Goal: Task Accomplishment & Management: Complete application form

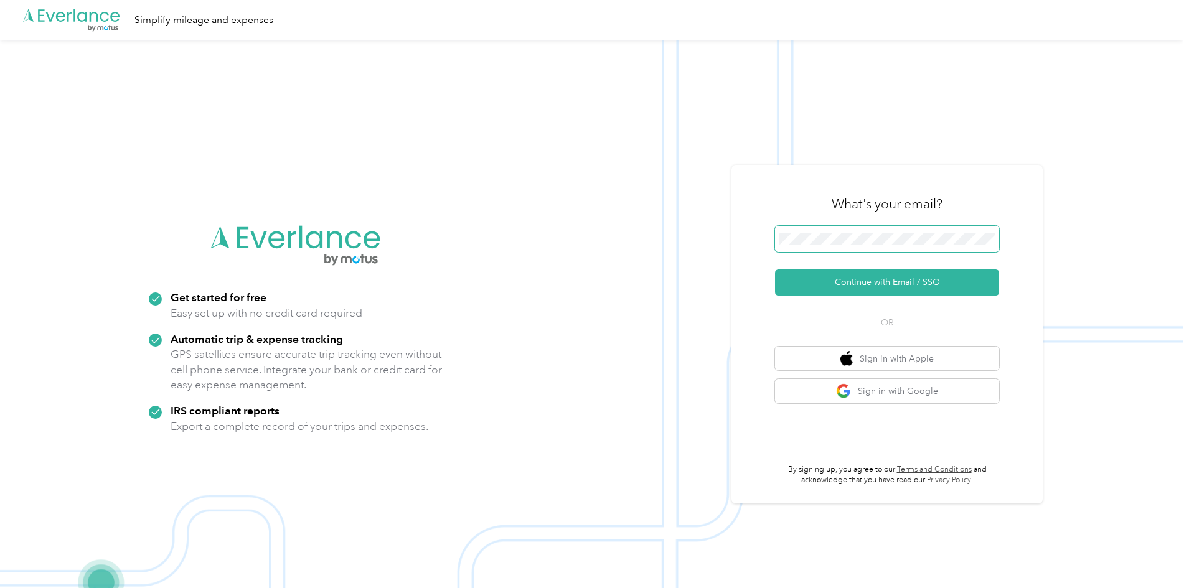
click at [823, 231] on span at bounding box center [887, 239] width 224 height 26
click at [815, 294] on button "Continue with Email / SSO" at bounding box center [887, 283] width 224 height 26
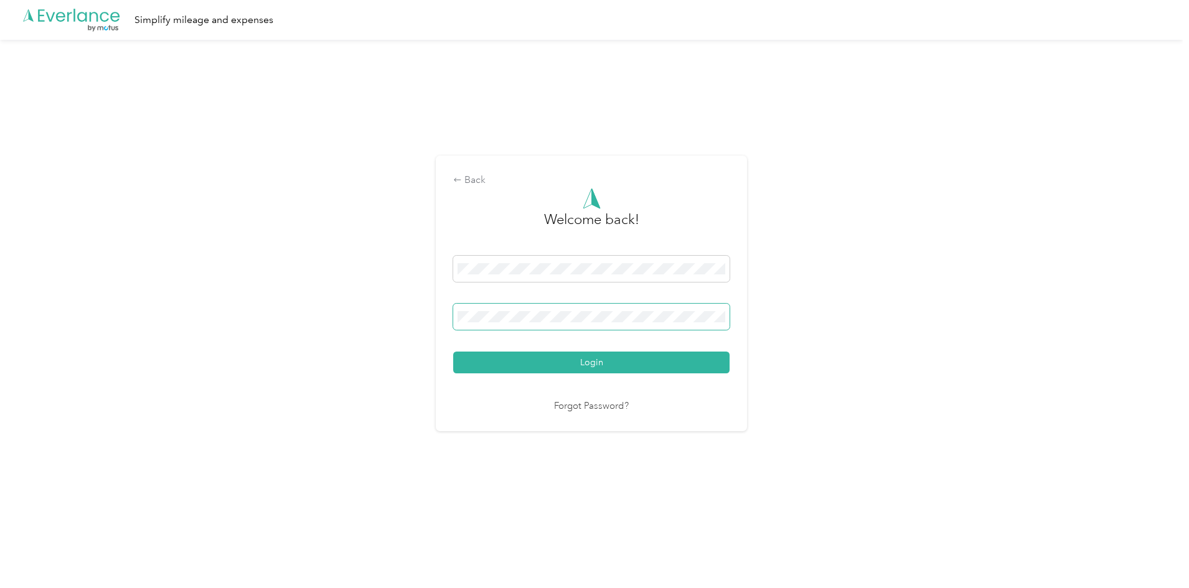
click at [624, 324] on span at bounding box center [591, 317] width 276 height 26
click at [623, 362] on button "Login" at bounding box center [591, 363] width 276 height 22
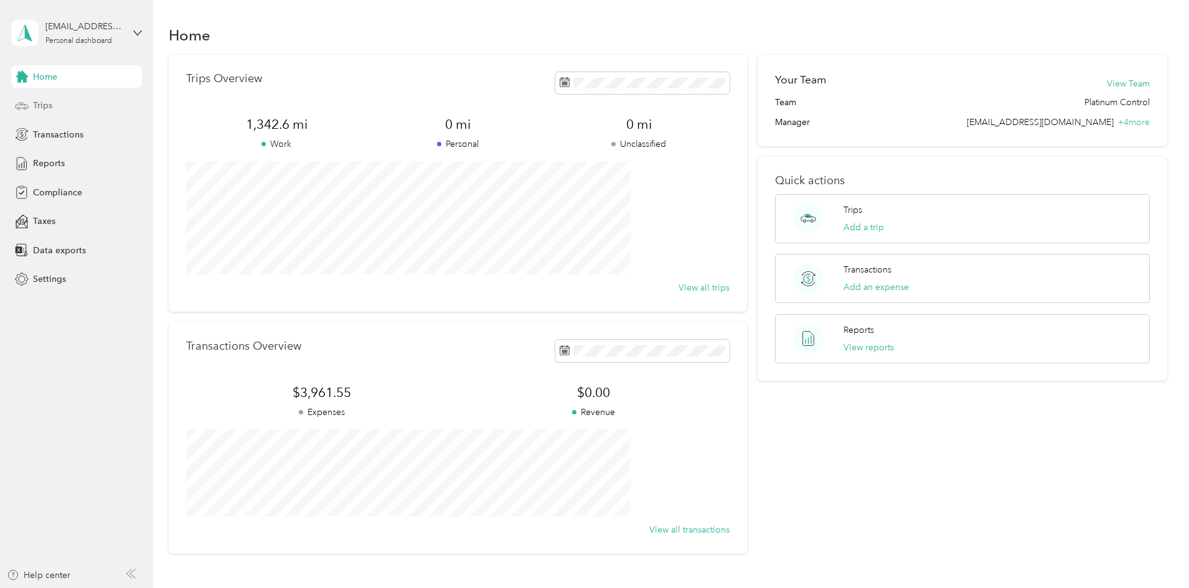
click at [55, 101] on div "Trips" at bounding box center [76, 106] width 131 height 22
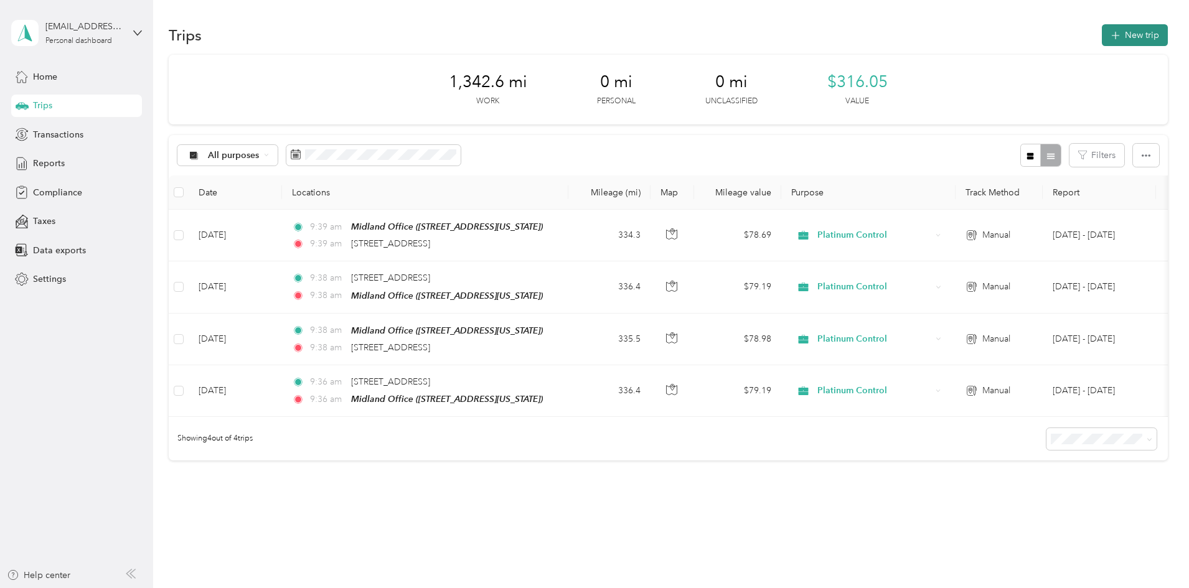
click at [1108, 34] on icon "button" at bounding box center [1115, 36] width 14 height 14
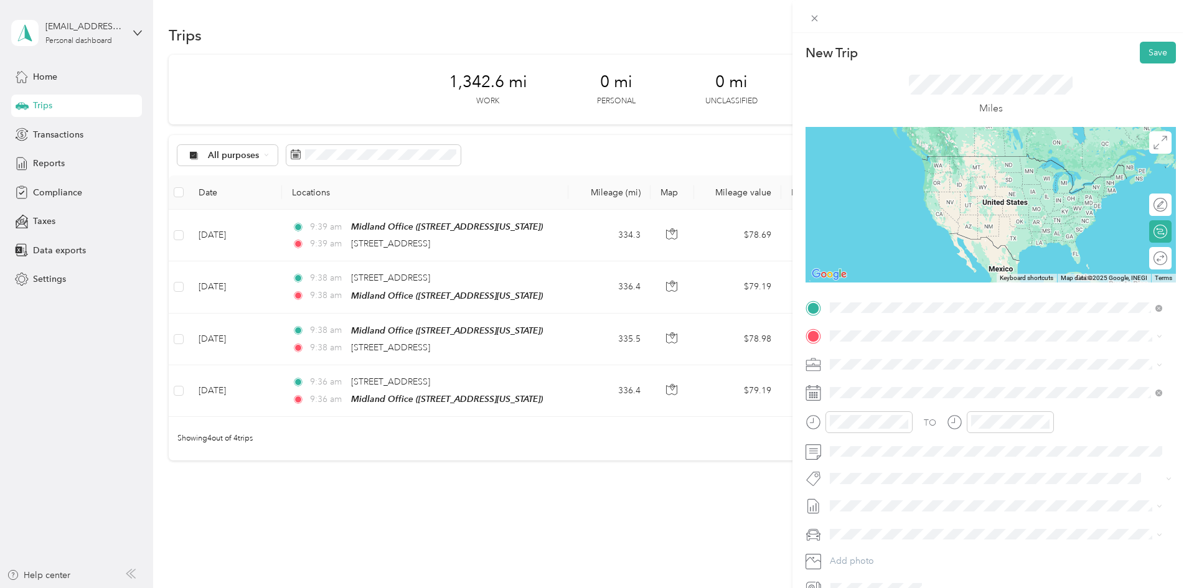
click at [897, 350] on span "[STREET_ADDRESS][US_STATE]" at bounding box center [916, 352] width 125 height 11
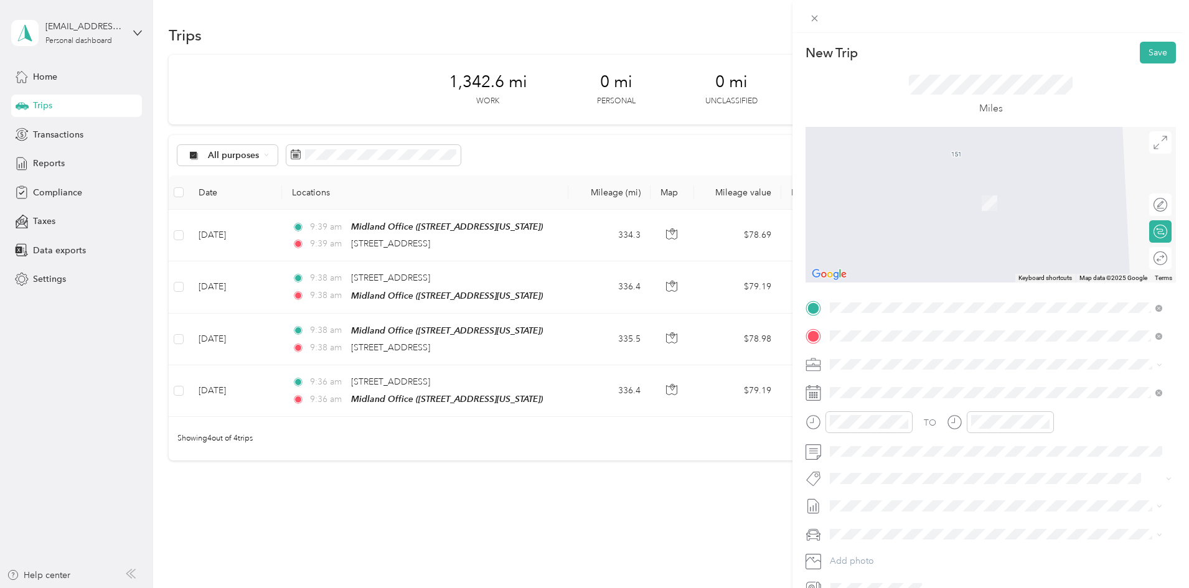
click at [910, 412] on span "925 North Eldridge Parkway Houston, Texas 77079, United States" at bounding box center [951, 406] width 194 height 11
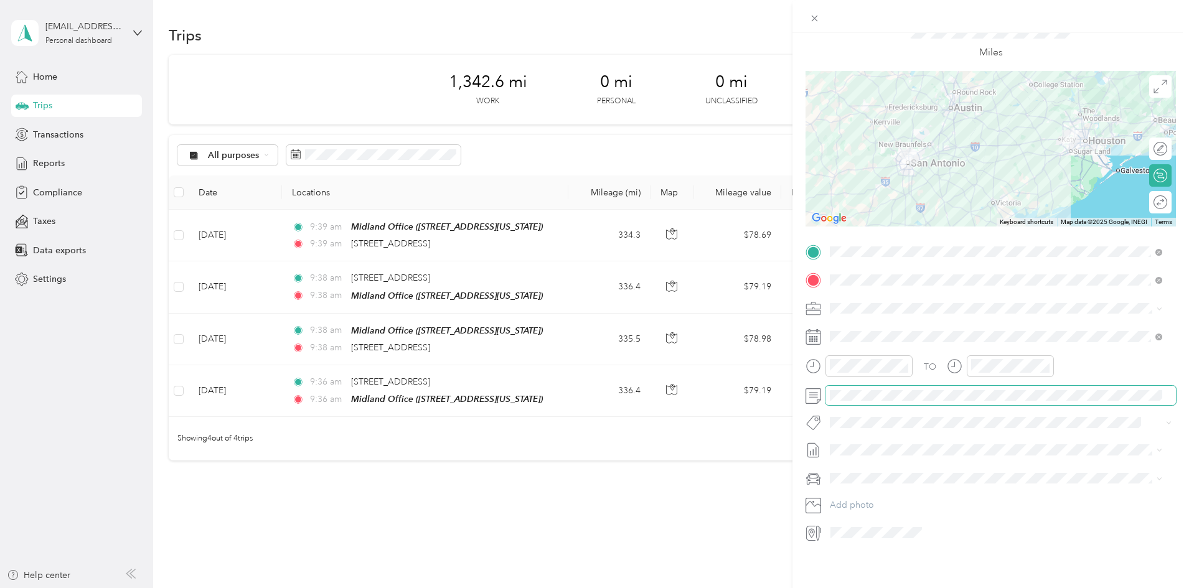
scroll to position [65, 0]
click at [814, 528] on icon at bounding box center [811, 533] width 7 height 11
click at [926, 525] on span at bounding box center [876, 533] width 100 height 20
click at [1154, 80] on icon at bounding box center [1161, 87] width 14 height 14
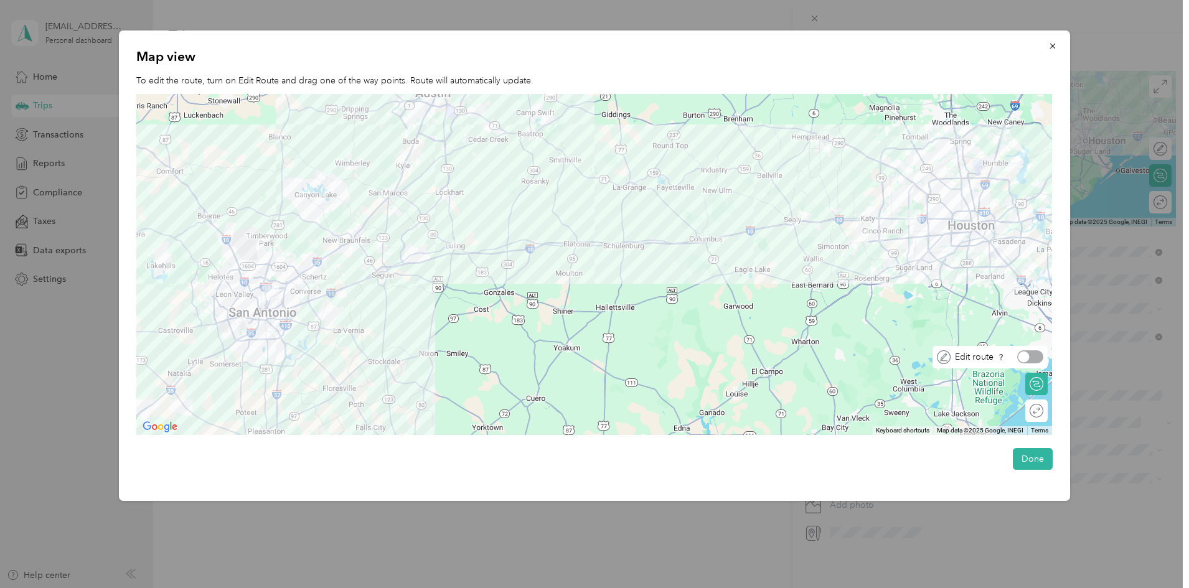
click at [1033, 356] on div at bounding box center [1030, 357] width 26 height 13
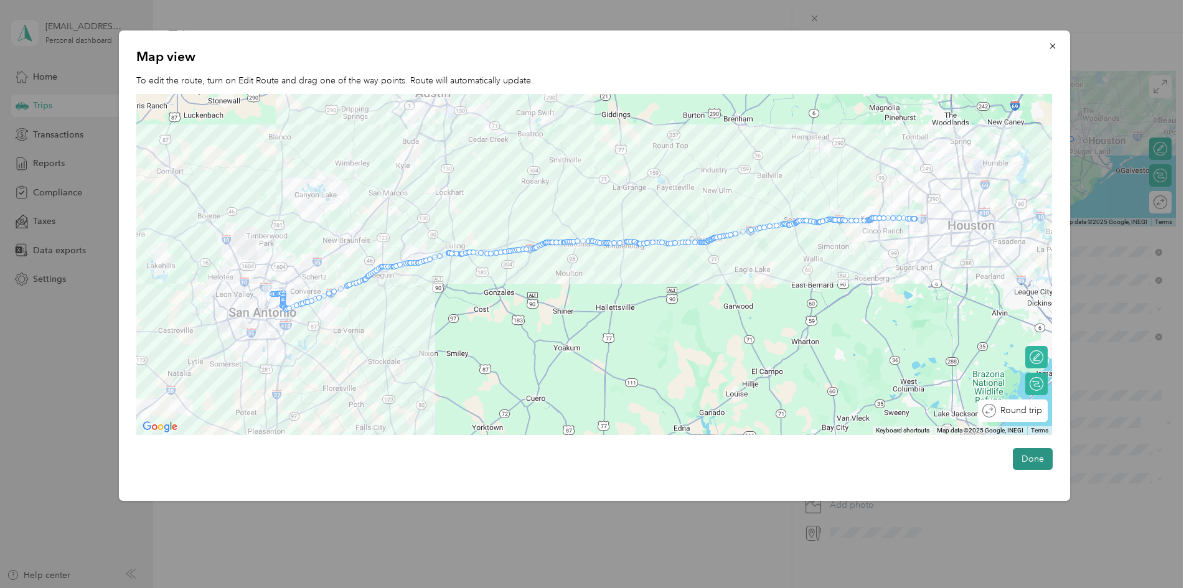
click at [1027, 459] on button "Done" at bounding box center [1033, 459] width 40 height 22
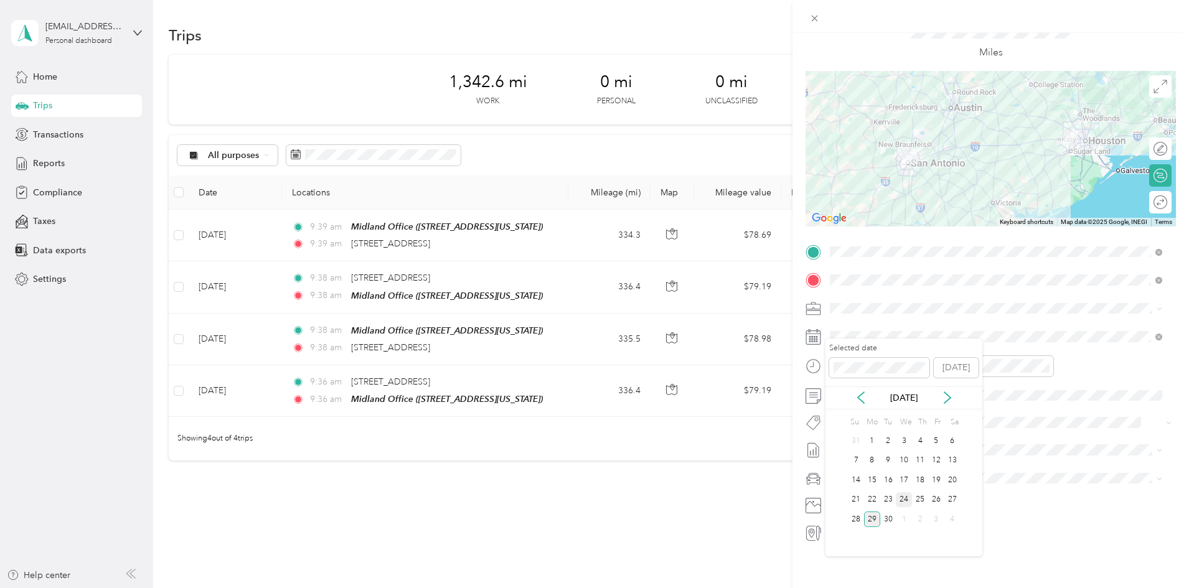
click at [903, 499] on div "24" at bounding box center [904, 500] width 16 height 16
click at [922, 500] on div "25" at bounding box center [920, 500] width 16 height 16
click at [896, 588] on div "New Trip Save This trip cannot be edited because it is either under review, app…" at bounding box center [591, 588] width 1183 height 0
drag, startPoint x: 896, startPoint y: 421, endPoint x: 870, endPoint y: 446, distance: 37.0
click at [868, 588] on div "New Trip Save This trip cannot be edited because it is either under review, app…" at bounding box center [591, 588] width 1183 height 0
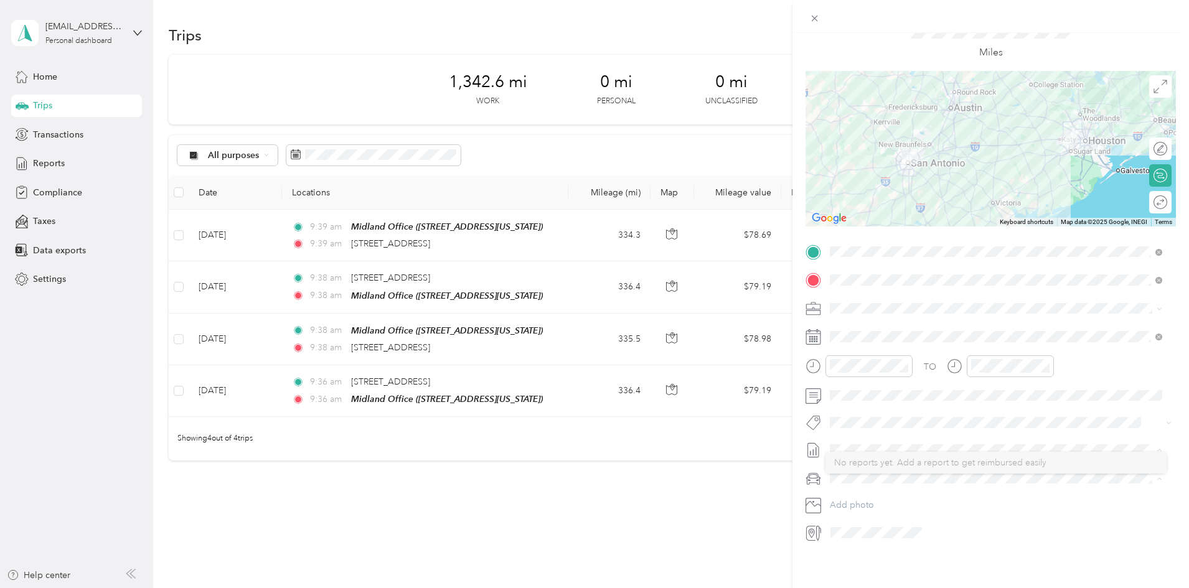
click at [954, 552] on div "New Trip Save This trip cannot be edited because it is either under review, app…" at bounding box center [991, 327] width 397 height 588
click at [933, 524] on div at bounding box center [1001, 533] width 350 height 20
click at [554, 520] on div "New Trip Save This trip cannot be edited because it is either under review, app…" at bounding box center [594, 294] width 1189 height 588
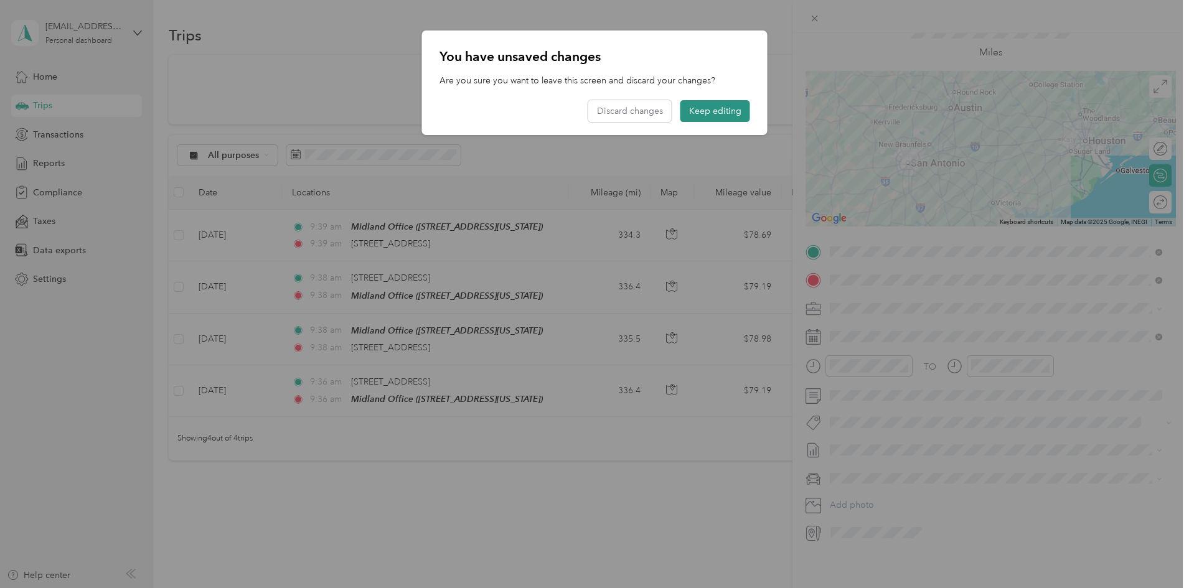
click at [700, 111] on button "Keep editing" at bounding box center [715, 111] width 70 height 22
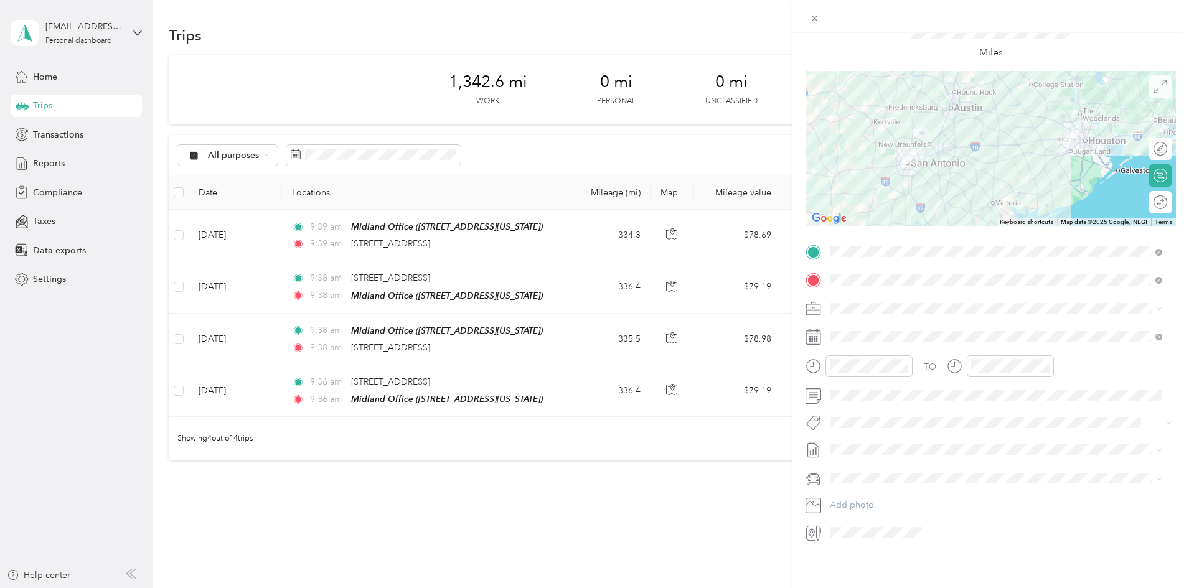
click at [1154, 80] on icon at bounding box center [1161, 87] width 14 height 14
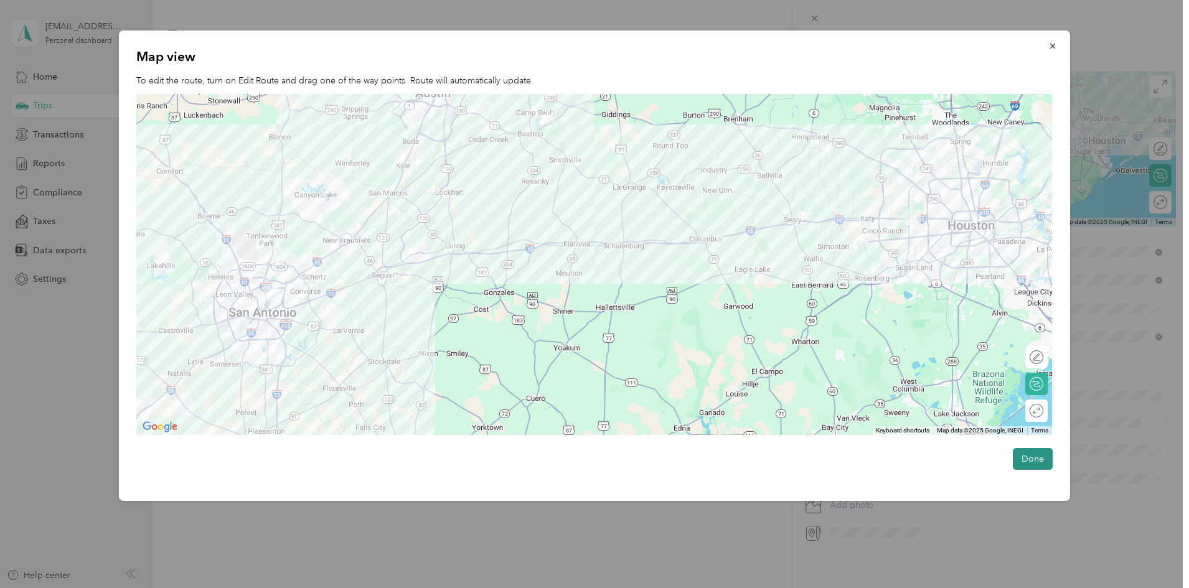
click at [1042, 458] on button "Done" at bounding box center [1033, 459] width 40 height 22
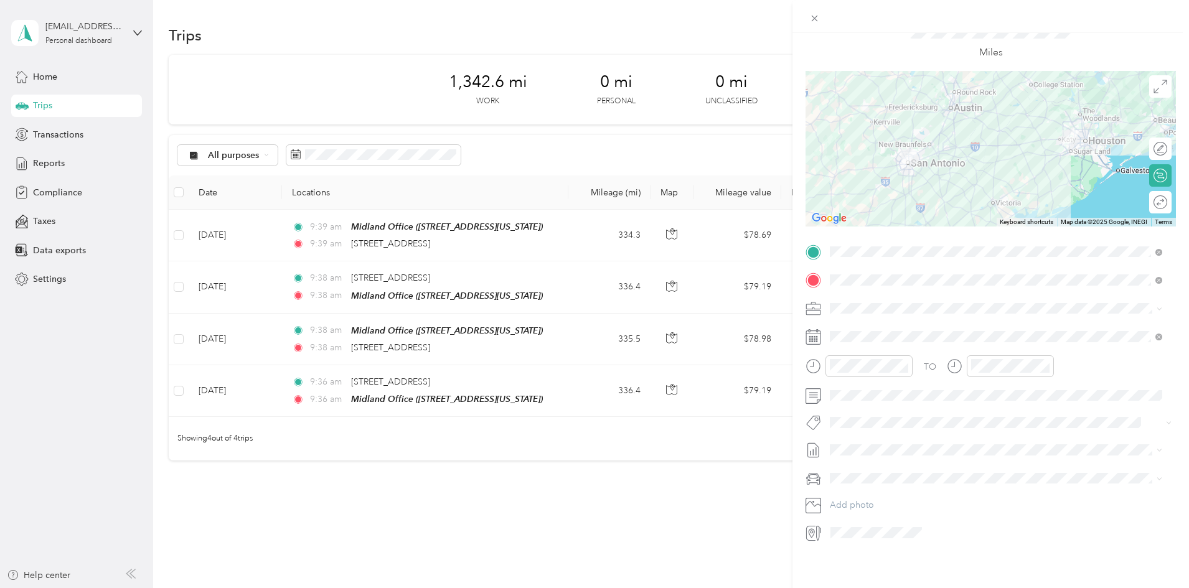
scroll to position [0, 0]
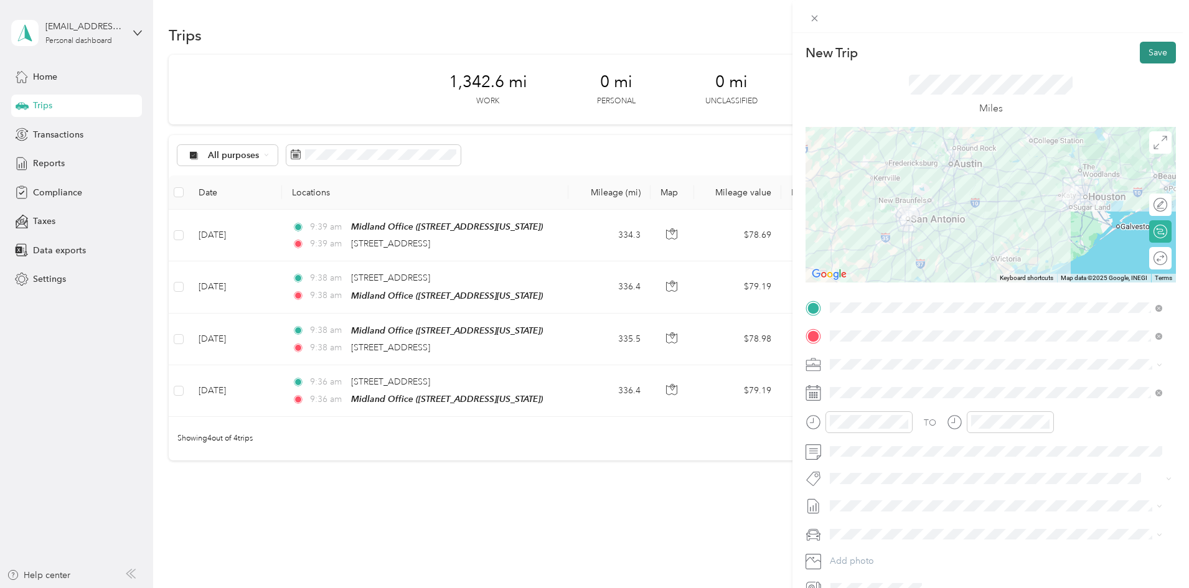
click at [1148, 52] on button "Save" at bounding box center [1158, 53] width 36 height 22
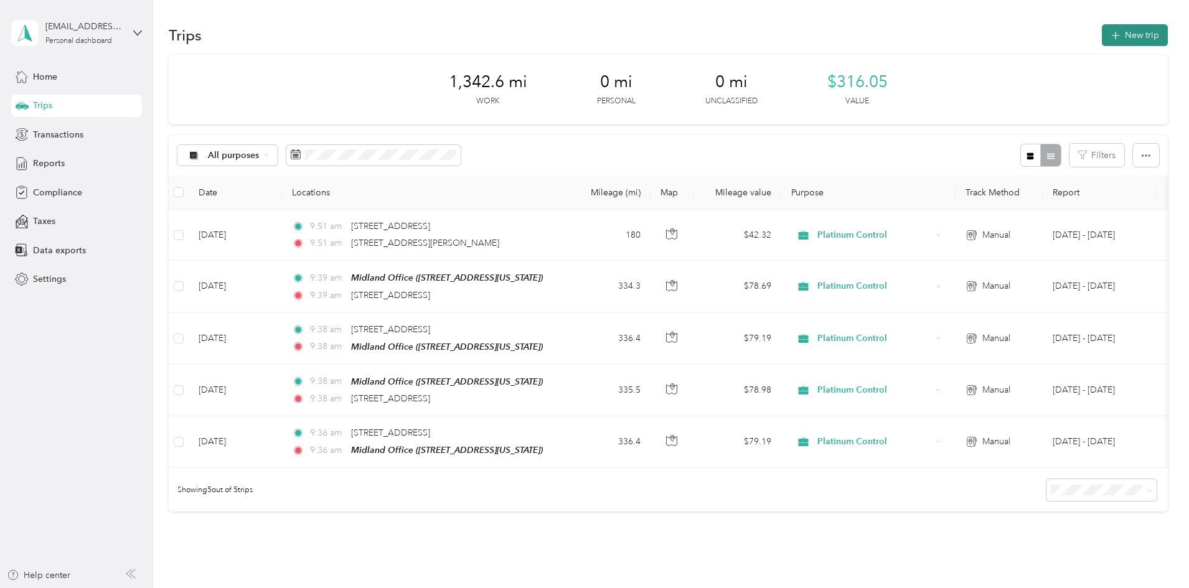
click at [1102, 39] on button "New trip" at bounding box center [1135, 35] width 66 height 22
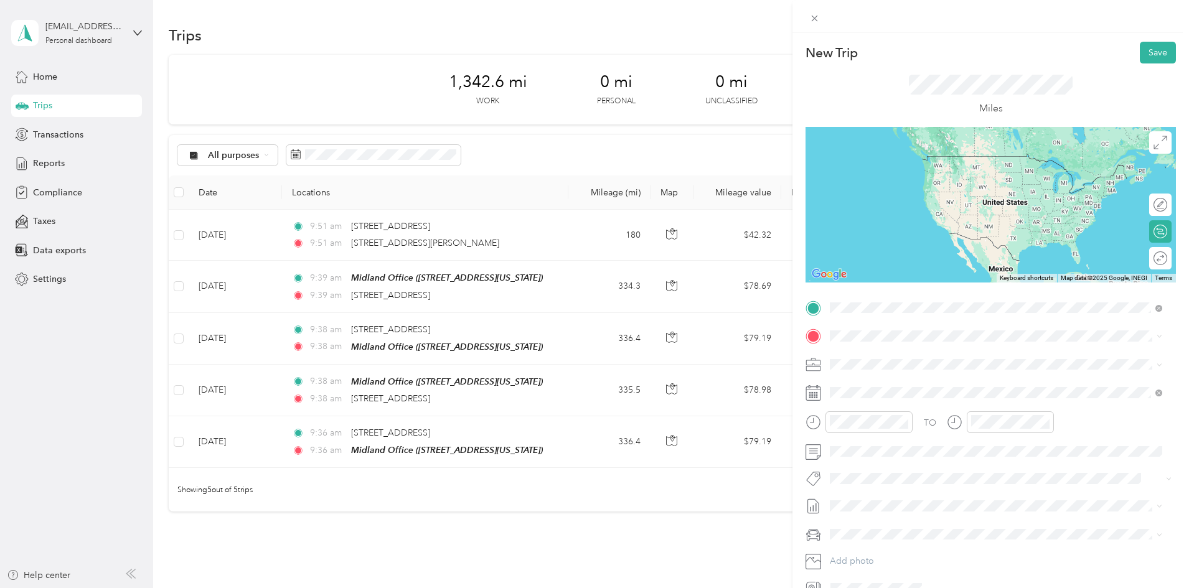
click at [892, 384] on span "925 North Eldridge Parkway Houston, Texas 77079, United States" at bounding box center [951, 378] width 194 height 11
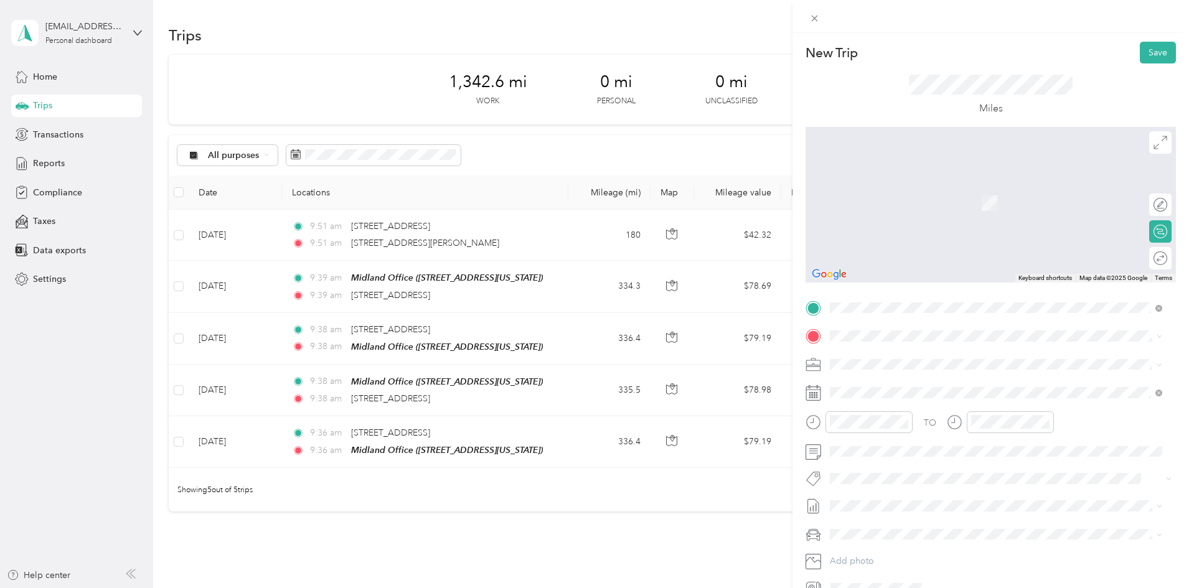
click at [863, 387] on span "1400 Smith Street Houston, Texas 77002, United States" at bounding box center [951, 380] width 194 height 11
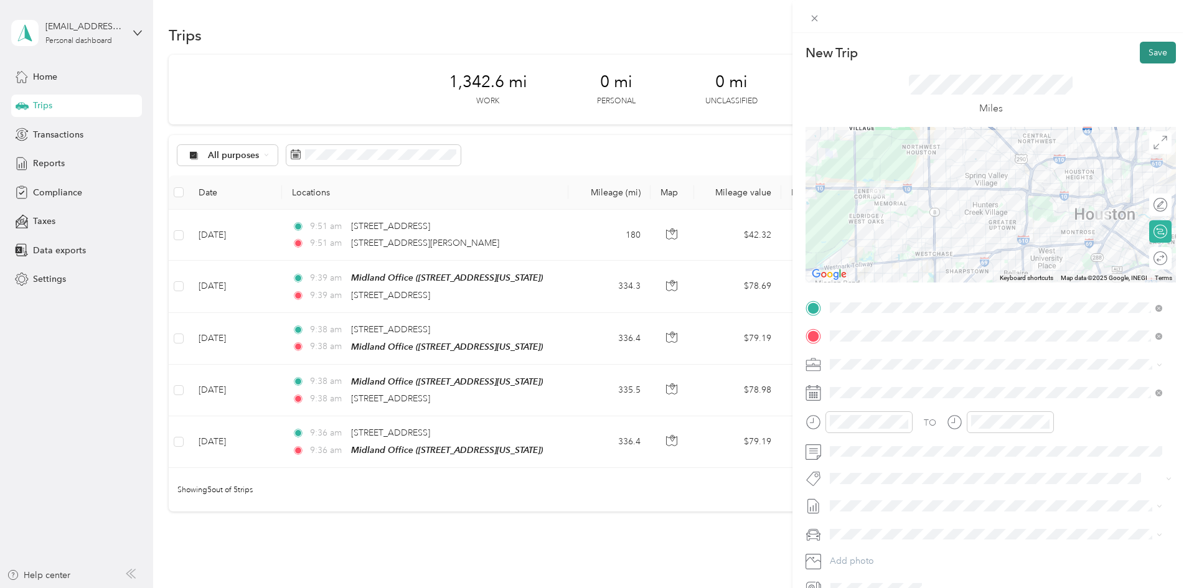
click at [1144, 55] on button "Save" at bounding box center [1158, 53] width 36 height 22
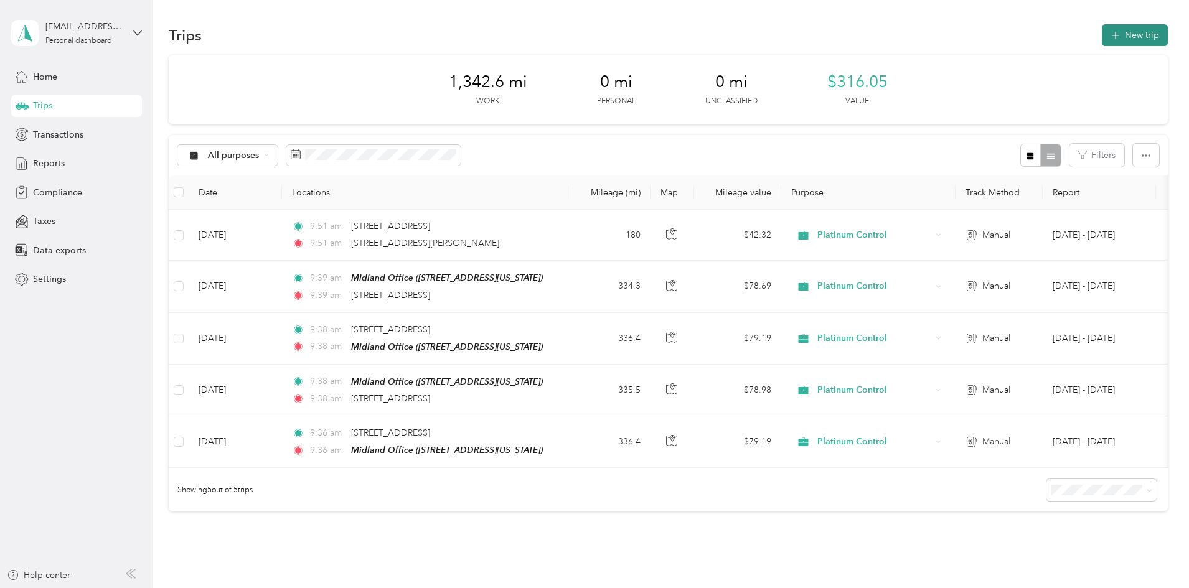
click at [1102, 43] on button "New trip" at bounding box center [1135, 35] width 66 height 22
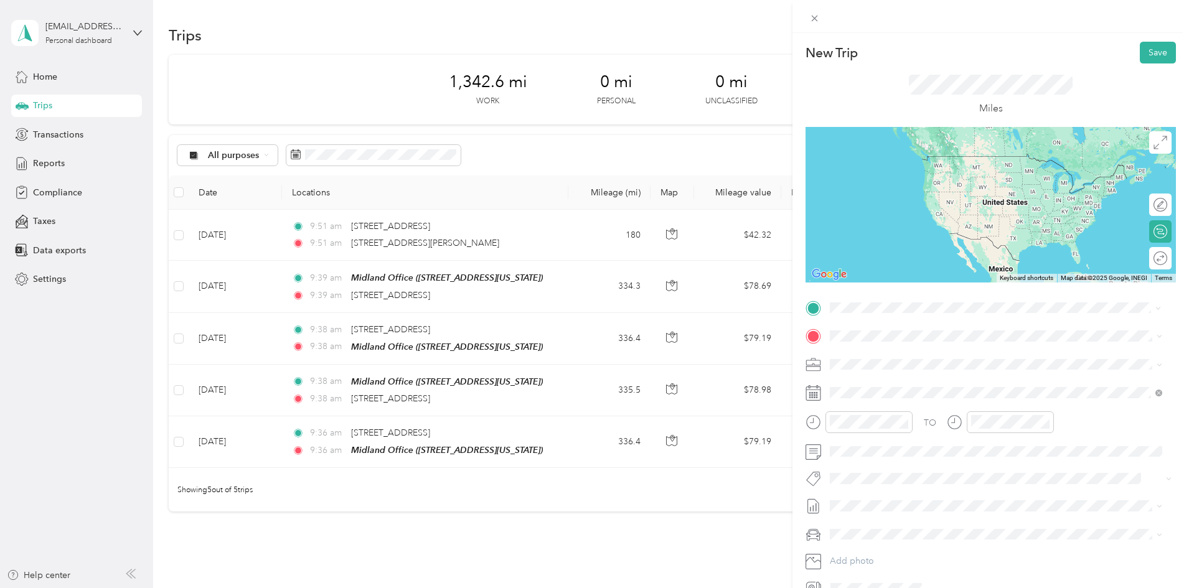
click at [888, 353] on span "1400 Smith Street Houston, Texas 77002, United States" at bounding box center [951, 352] width 194 height 11
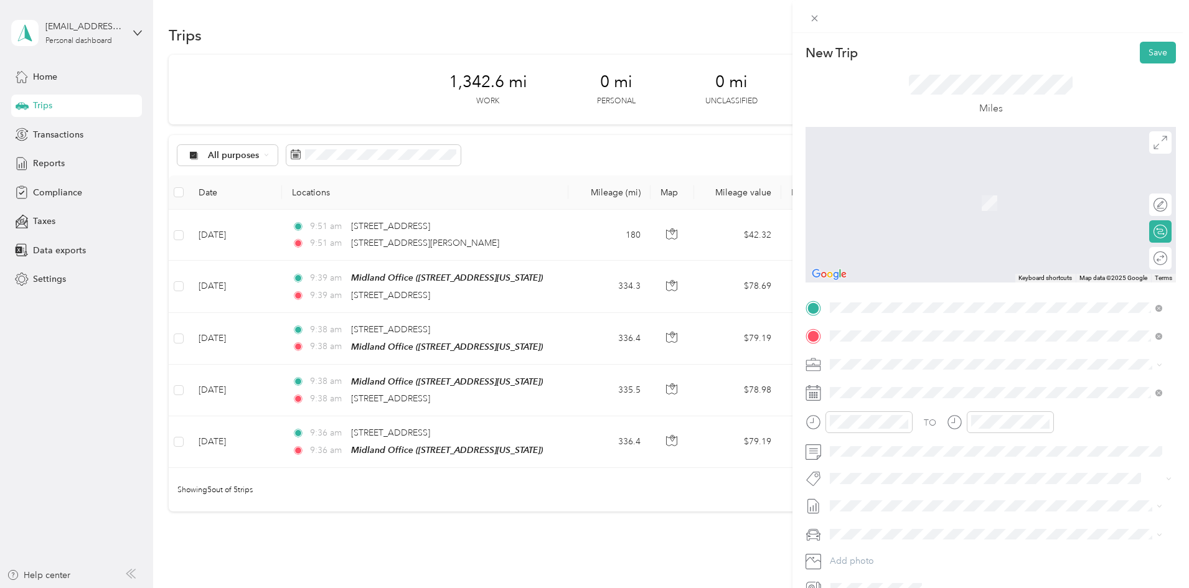
click at [929, 384] on span "[STREET_ADDRESS][US_STATE]" at bounding box center [916, 380] width 125 height 11
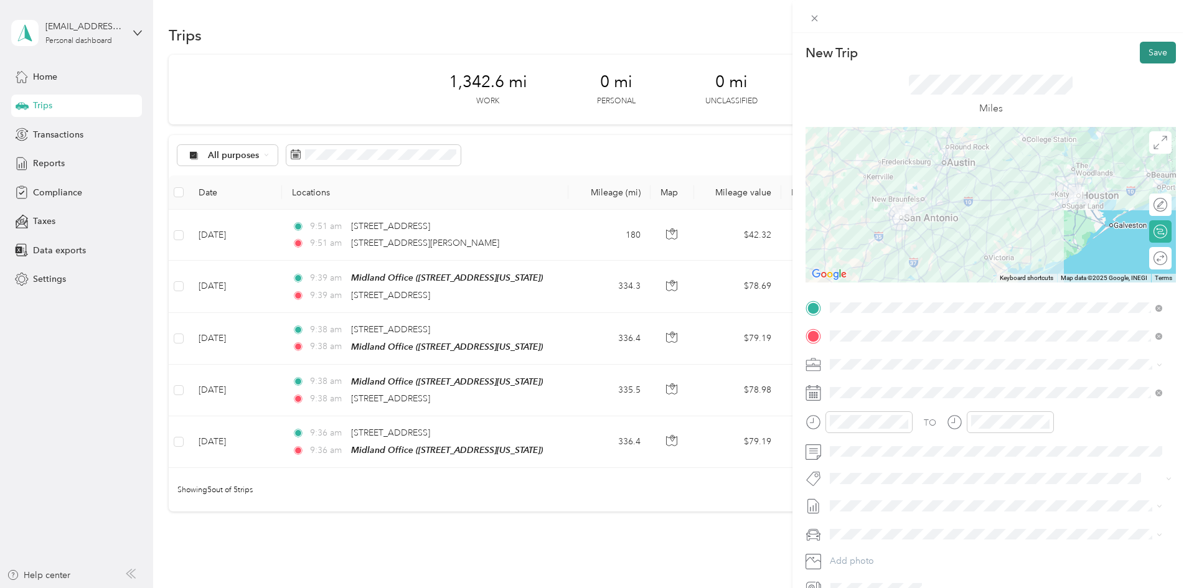
click at [1140, 51] on button "Save" at bounding box center [1158, 53] width 36 height 22
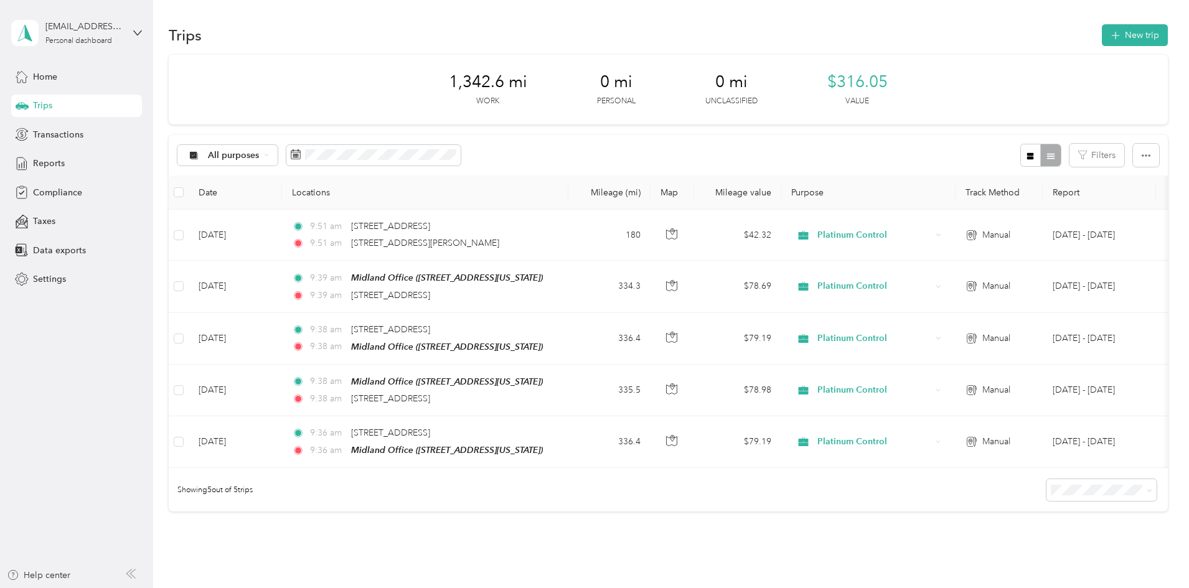
click at [73, 105] on div "Trips" at bounding box center [76, 106] width 131 height 22
click at [50, 163] on span "Reports" at bounding box center [49, 163] width 32 height 13
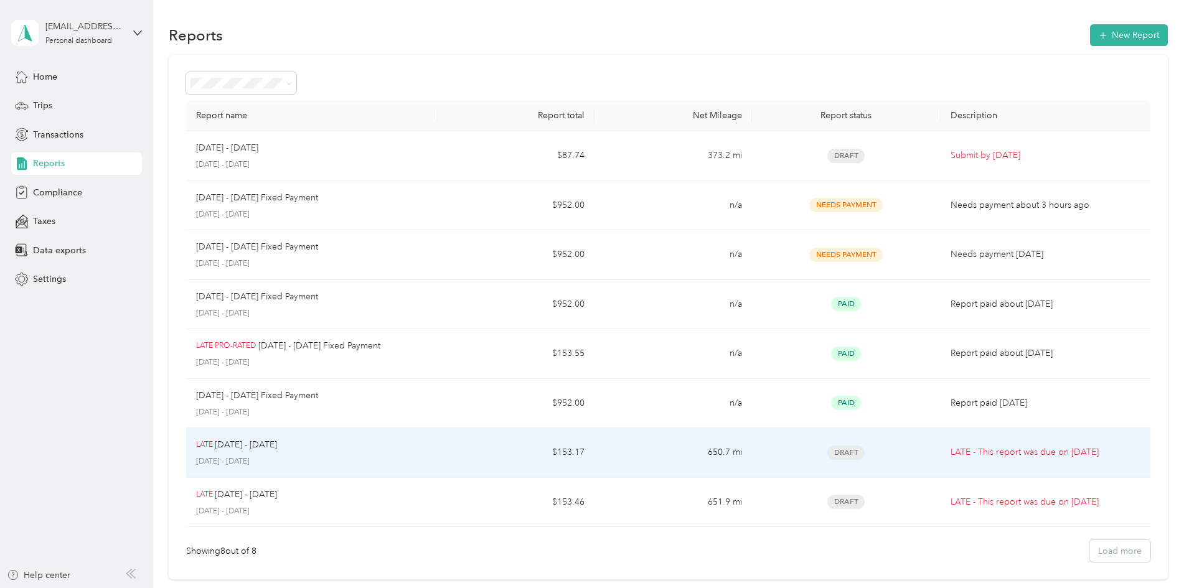
click at [951, 457] on p "LATE - This report was due on [DATE]" at bounding box center [1046, 453] width 190 height 14
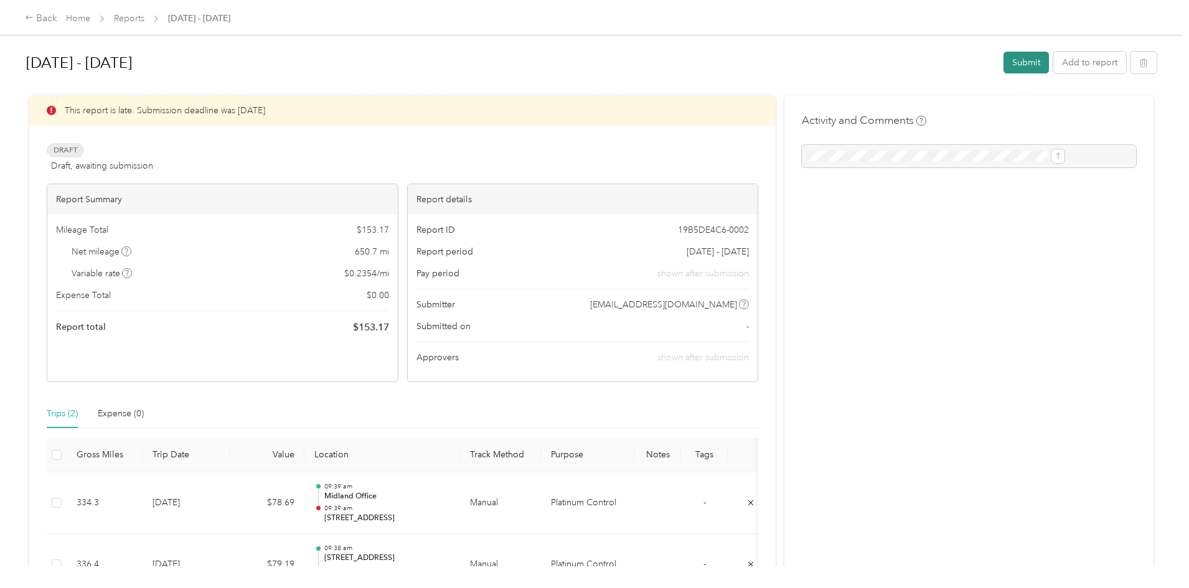
click at [1004, 64] on button "Submit" at bounding box center [1026, 63] width 45 height 22
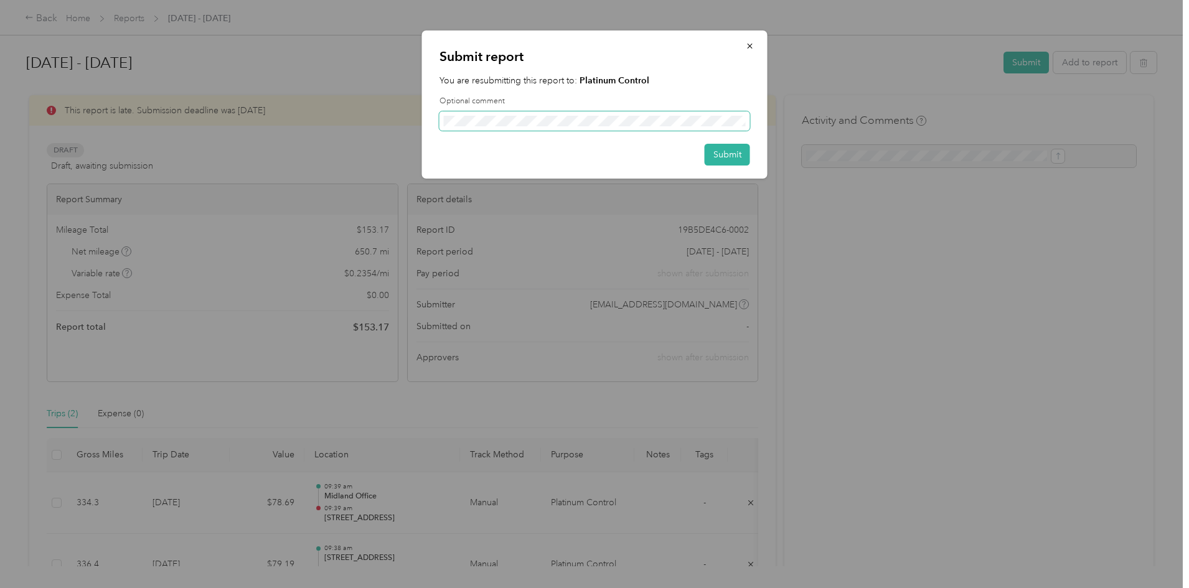
click at [588, 113] on span at bounding box center [595, 121] width 311 height 20
click at [736, 159] on button "Submit" at bounding box center [727, 155] width 45 height 22
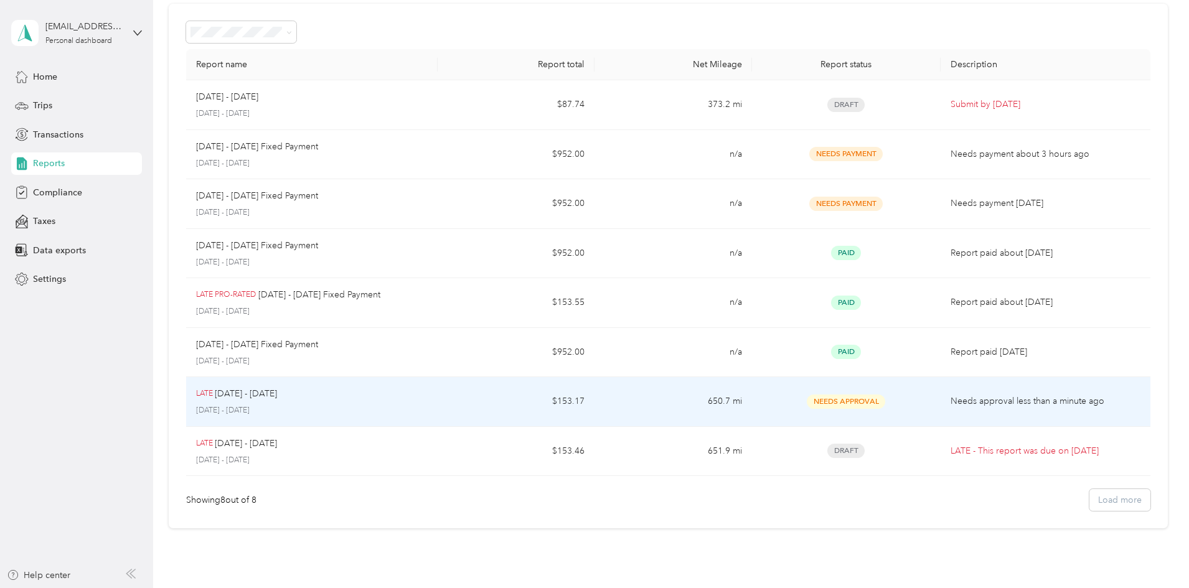
scroll to position [120, 0]
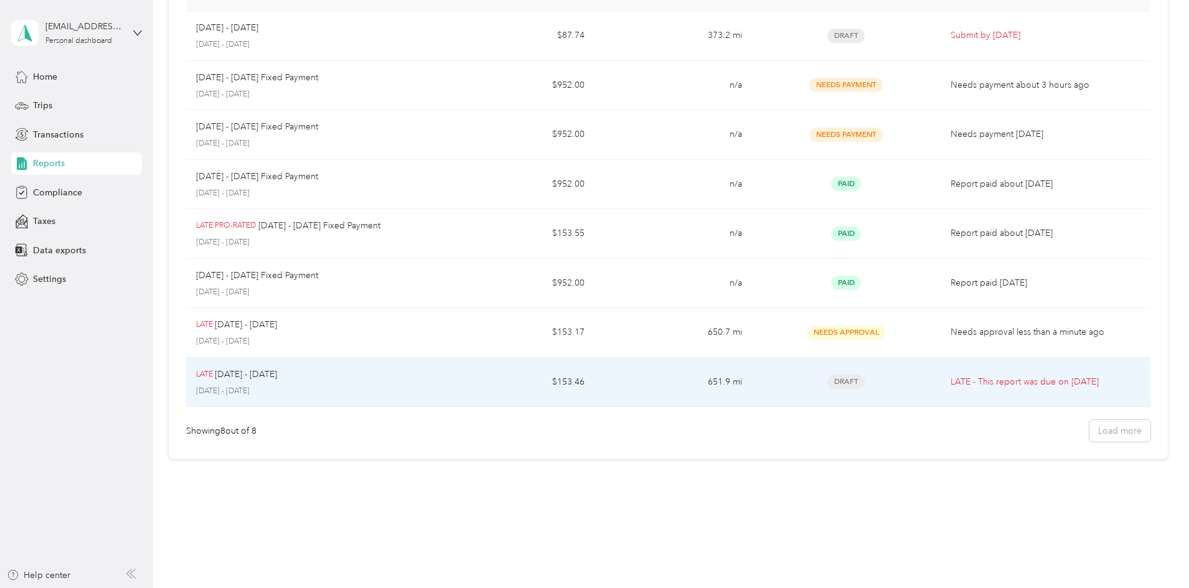
click at [879, 380] on div "Draft" at bounding box center [846, 382] width 169 height 14
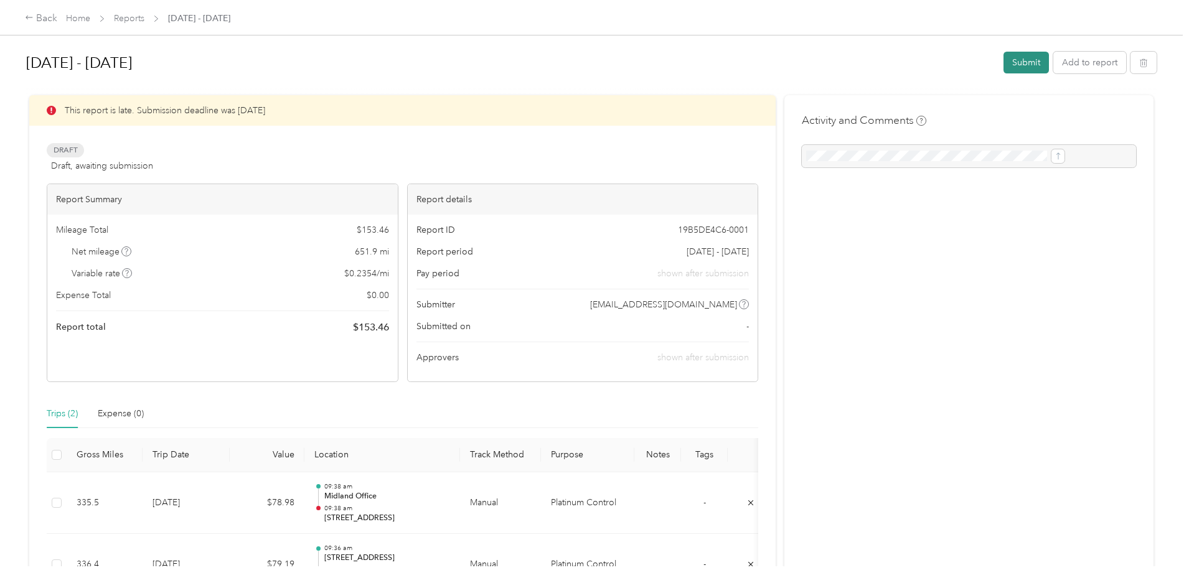
click at [1004, 57] on button "Submit" at bounding box center [1026, 63] width 45 height 22
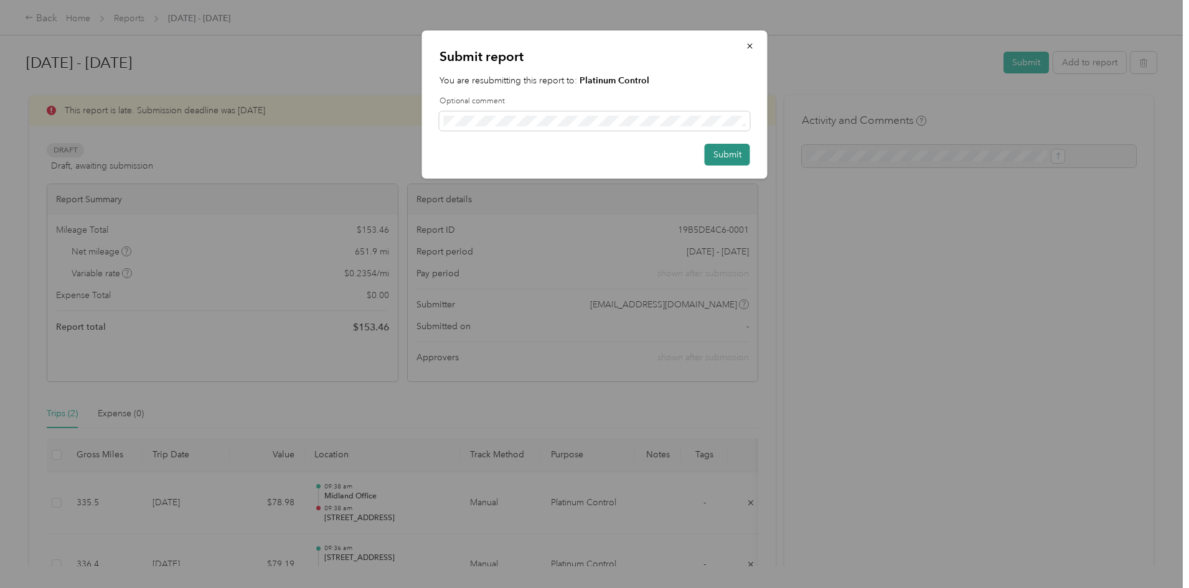
click at [722, 150] on button "Submit" at bounding box center [727, 155] width 45 height 22
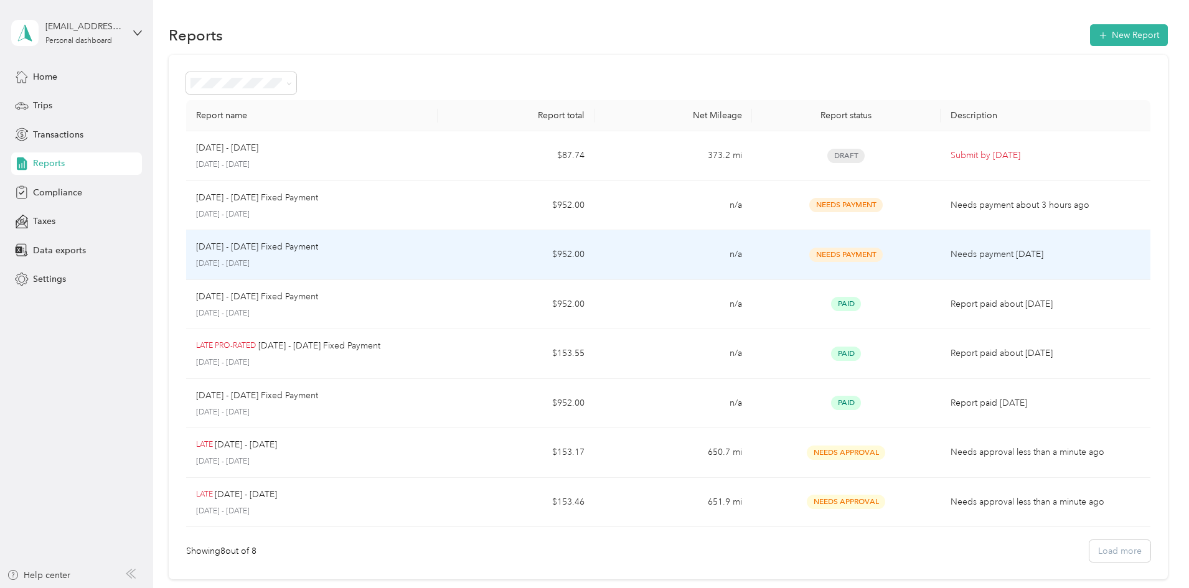
click at [845, 257] on span "Needs Payment" at bounding box center [845, 255] width 73 height 14
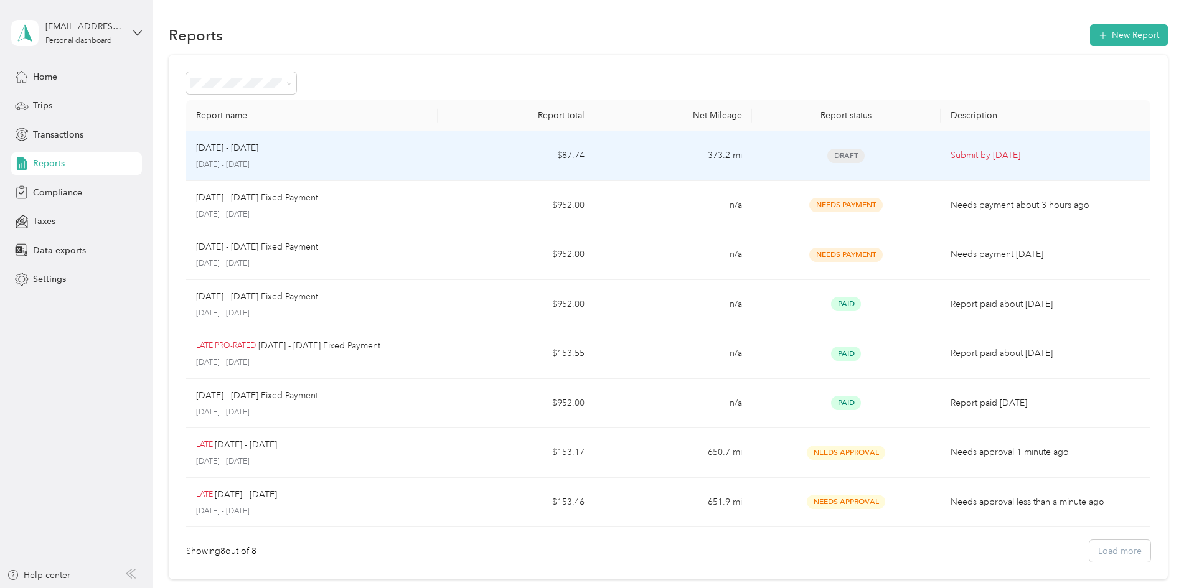
click at [762, 156] on div "Draft" at bounding box center [846, 156] width 169 height 14
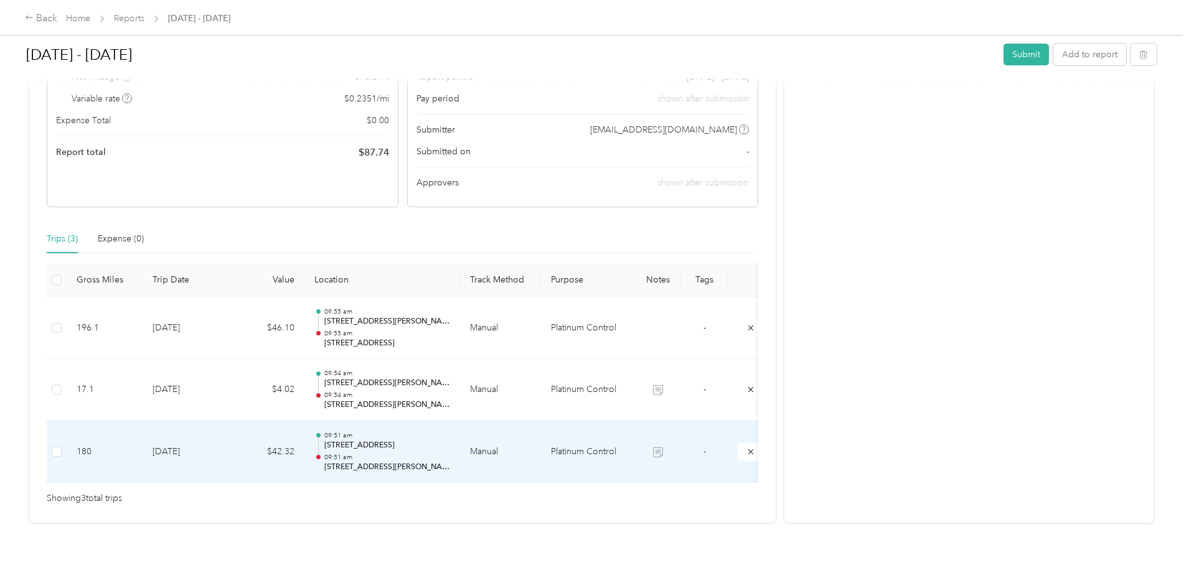
scroll to position [194, 0]
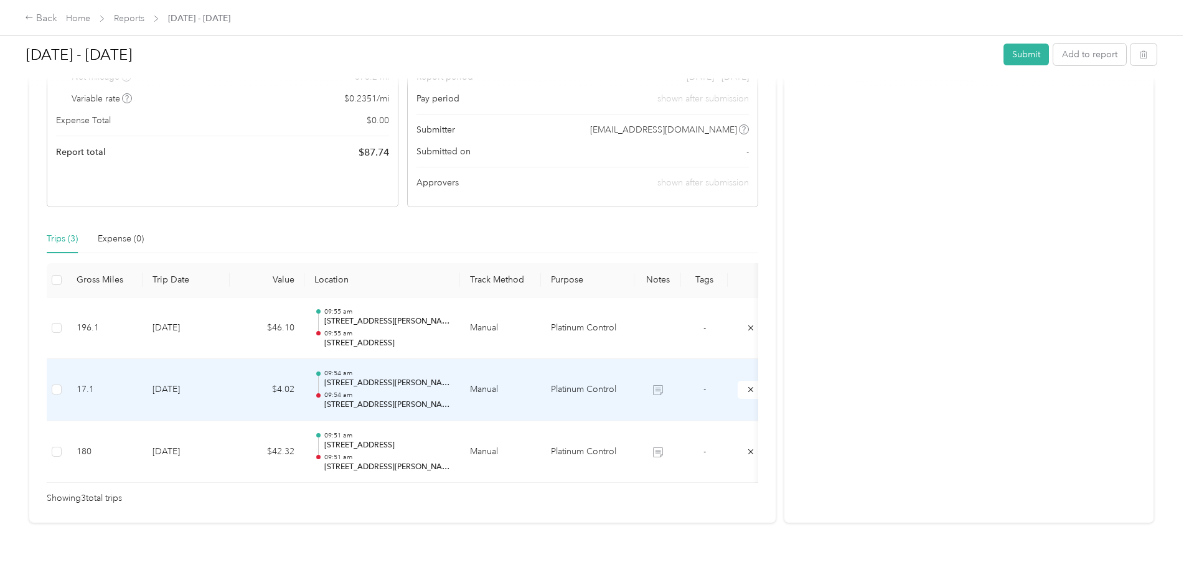
click at [230, 377] on td "[DATE]" at bounding box center [186, 390] width 87 height 62
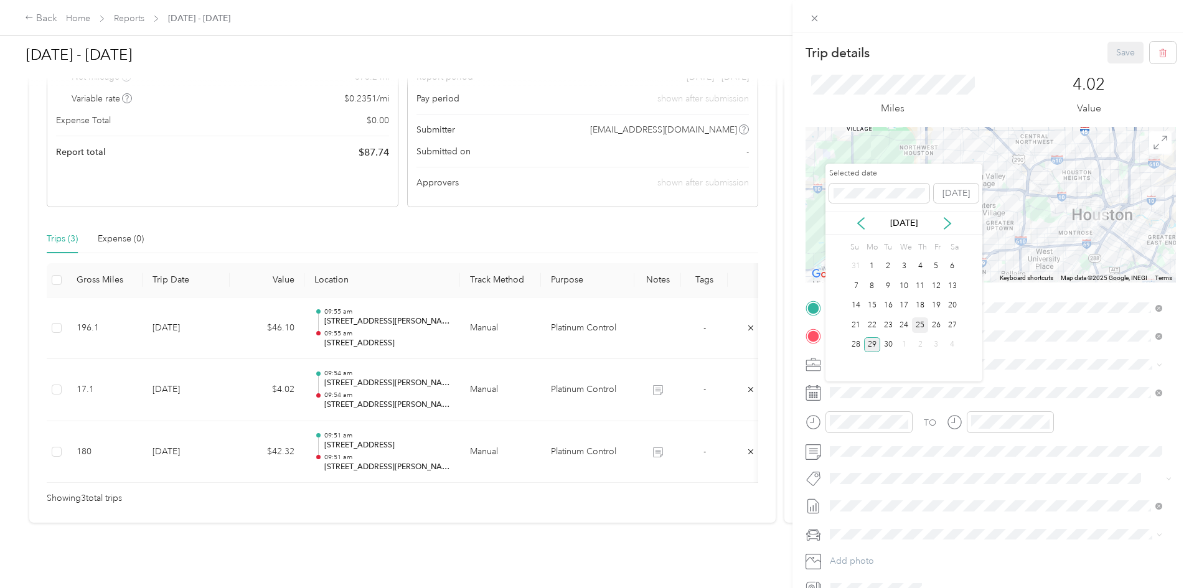
click at [917, 323] on div "25" at bounding box center [920, 326] width 16 height 16
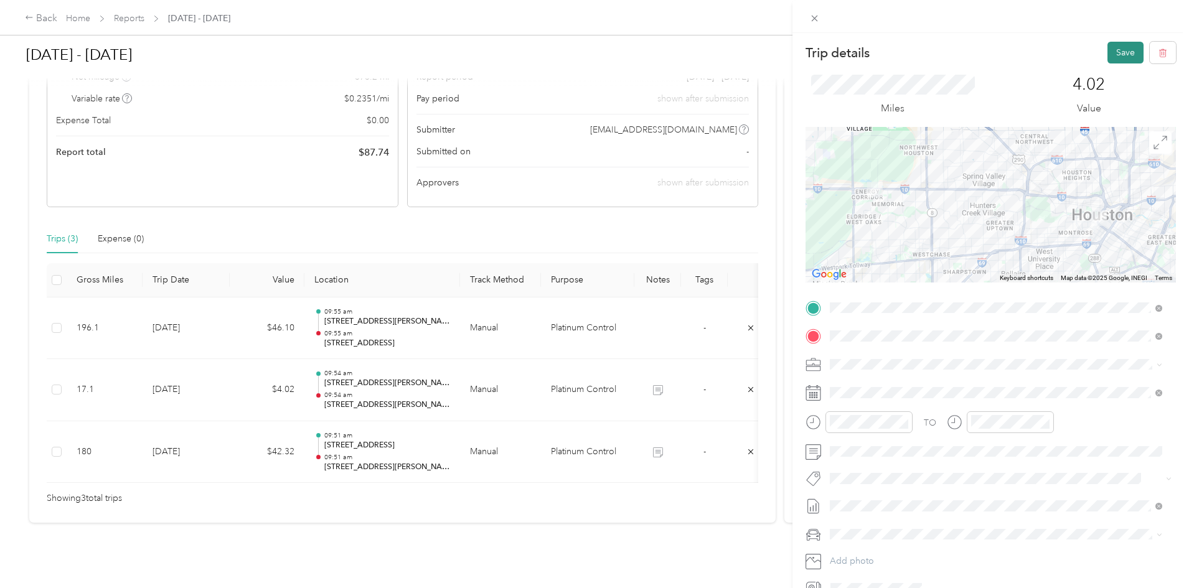
click at [1112, 57] on button "Save" at bounding box center [1126, 53] width 36 height 22
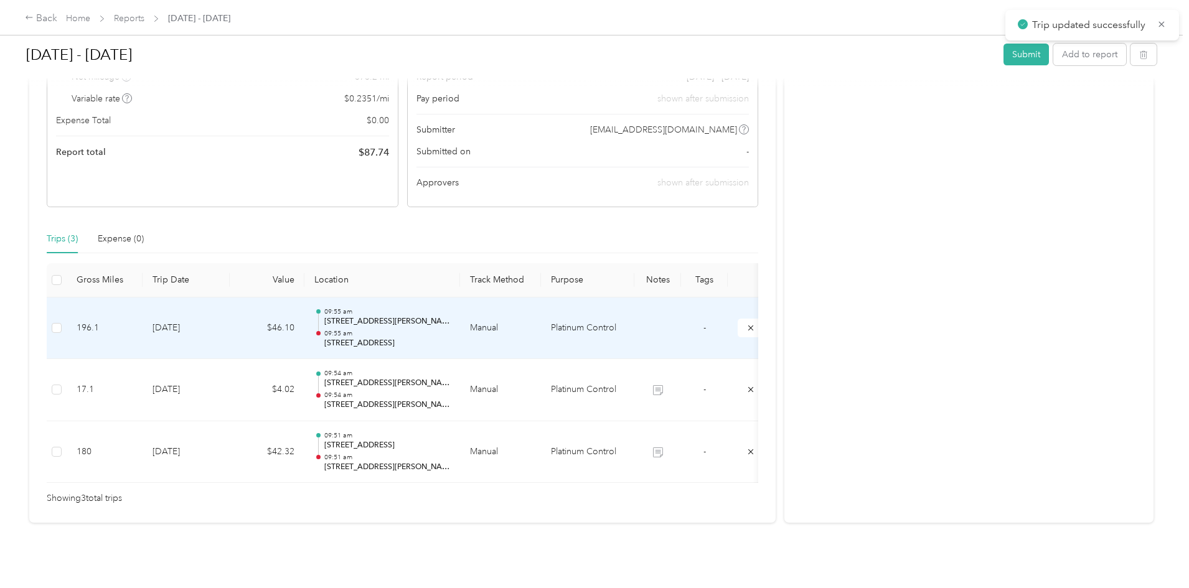
click at [230, 308] on td "[DATE]" at bounding box center [186, 329] width 87 height 62
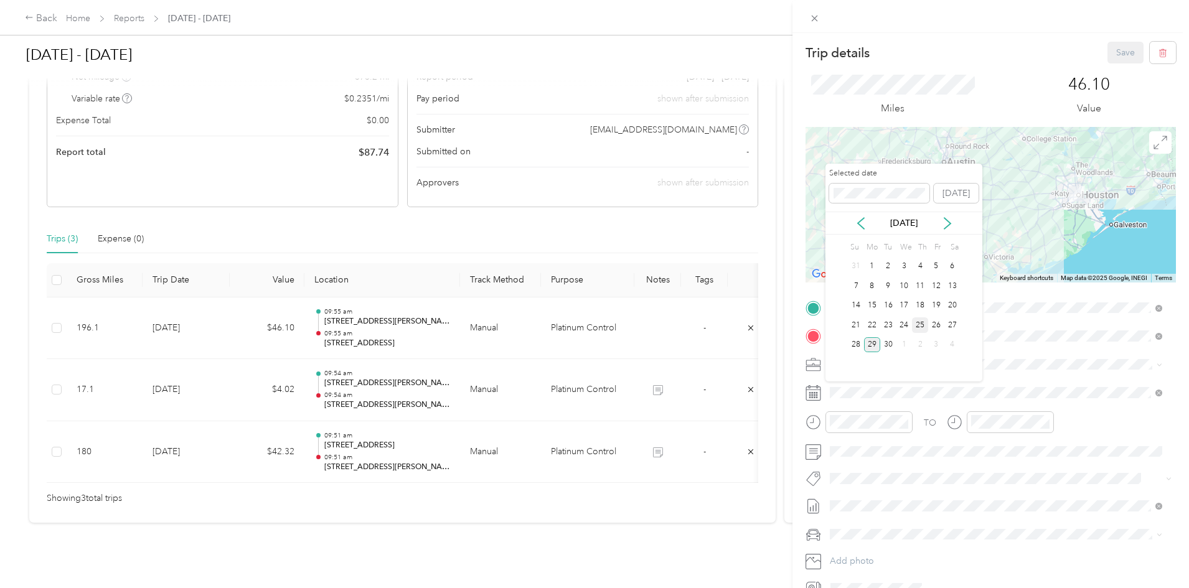
click at [916, 318] on div "25" at bounding box center [920, 326] width 16 height 16
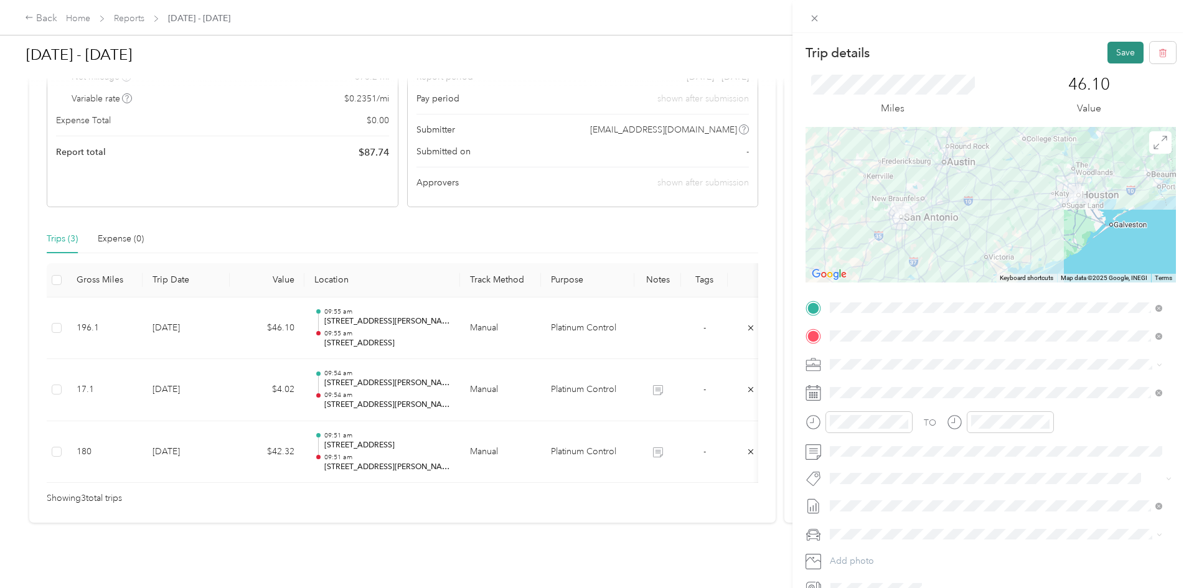
click at [1110, 49] on button "Save" at bounding box center [1126, 53] width 36 height 22
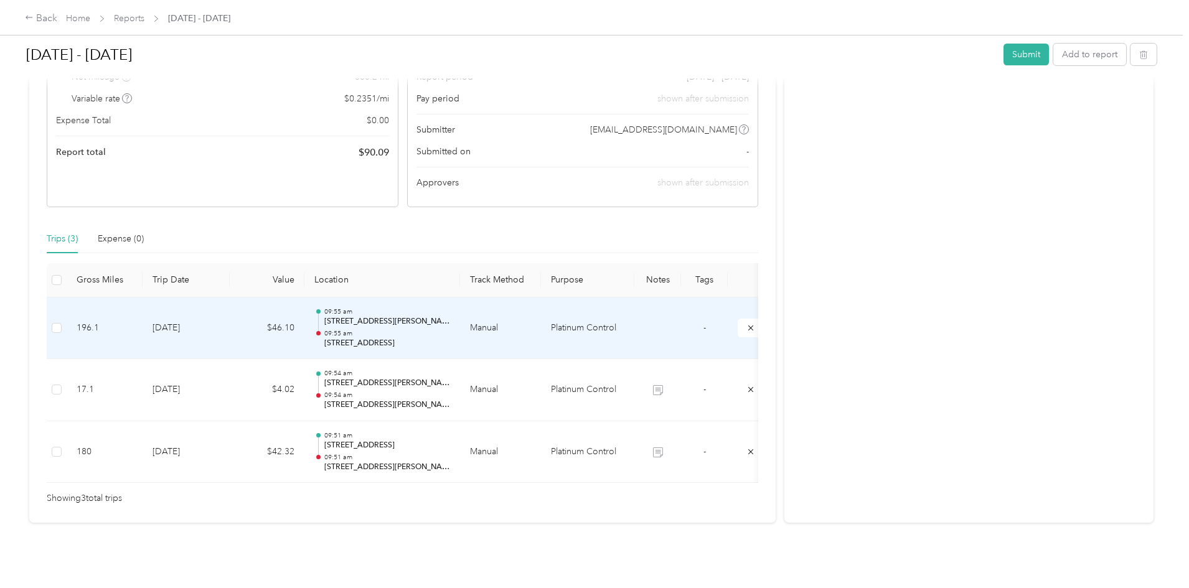
scroll to position [0, 0]
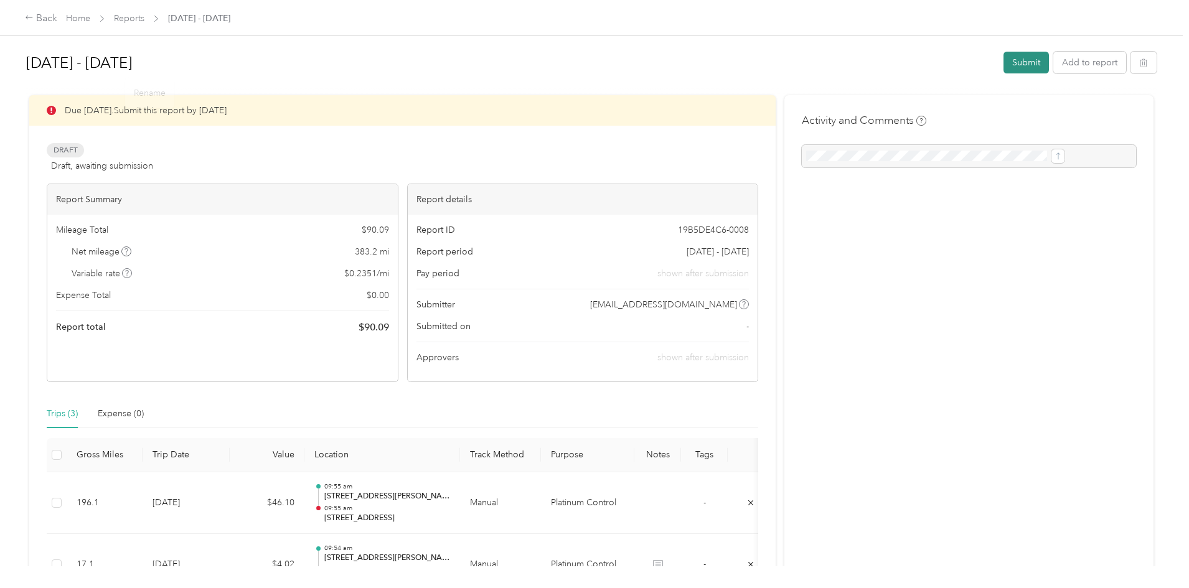
click at [1004, 64] on button "Submit" at bounding box center [1026, 63] width 45 height 22
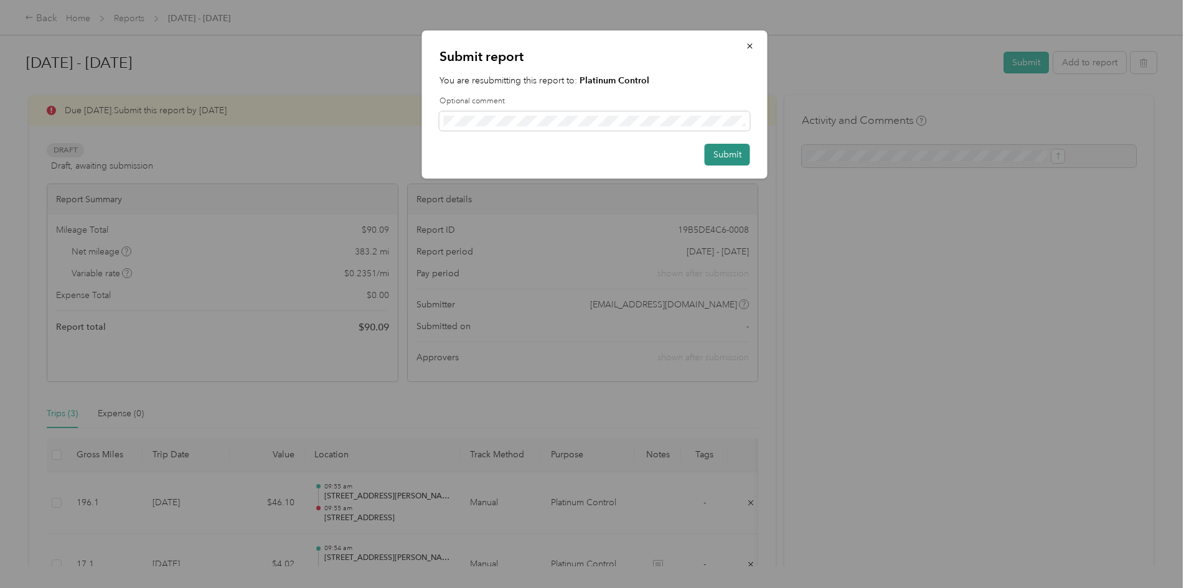
click at [718, 151] on button "Submit" at bounding box center [727, 155] width 45 height 22
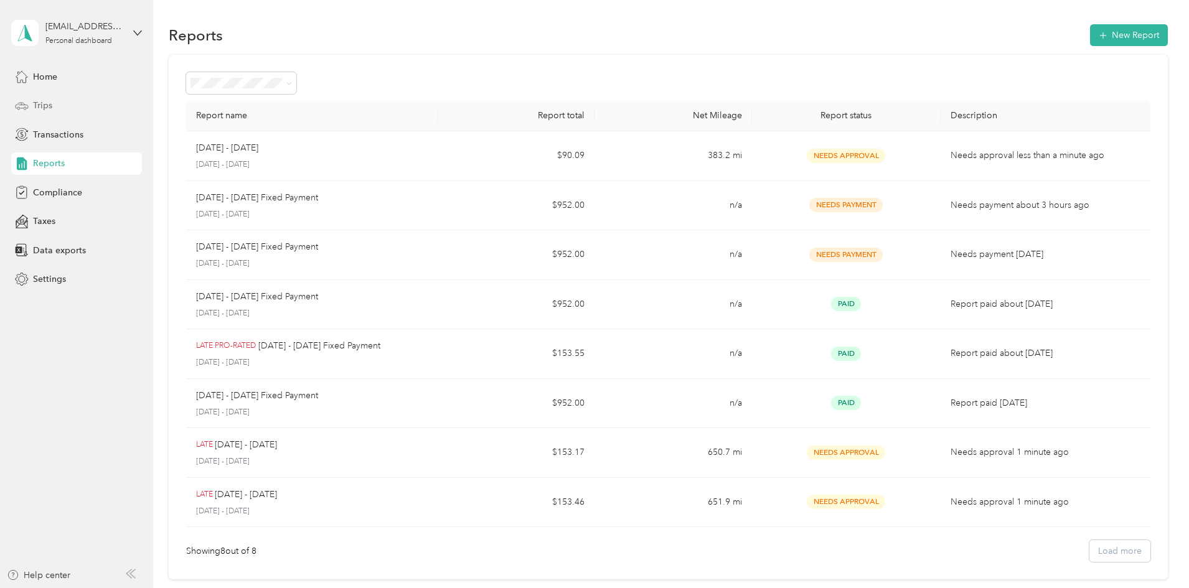
click at [55, 104] on div "Trips" at bounding box center [76, 106] width 131 height 22
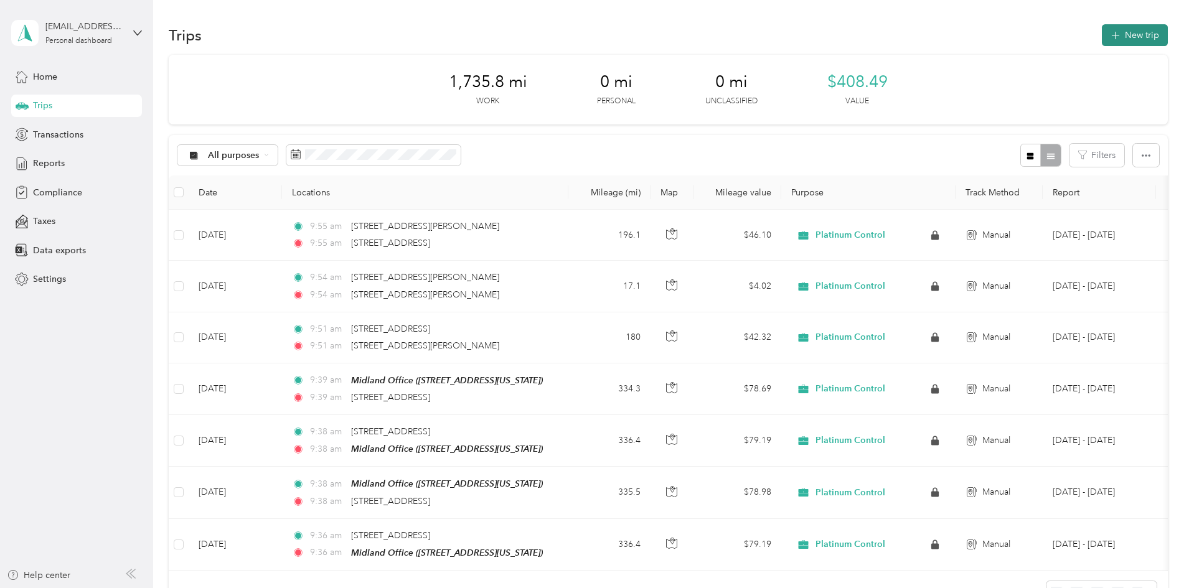
click at [1102, 40] on button "New trip" at bounding box center [1135, 35] width 66 height 22
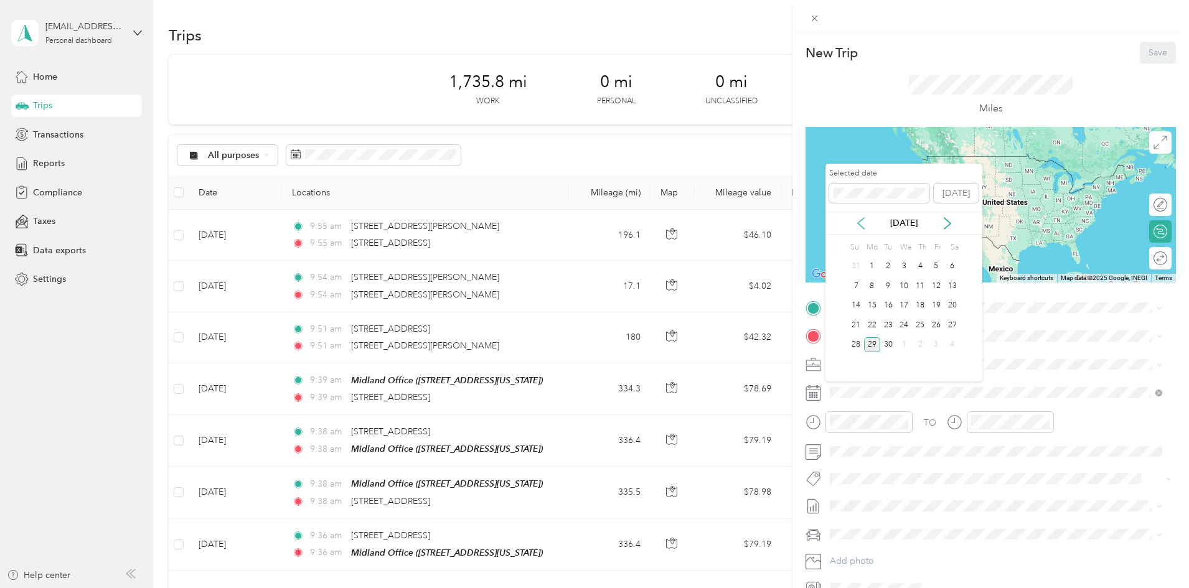
click at [863, 220] on icon at bounding box center [861, 223] width 12 height 12
click at [890, 346] on div "26" at bounding box center [888, 345] width 16 height 16
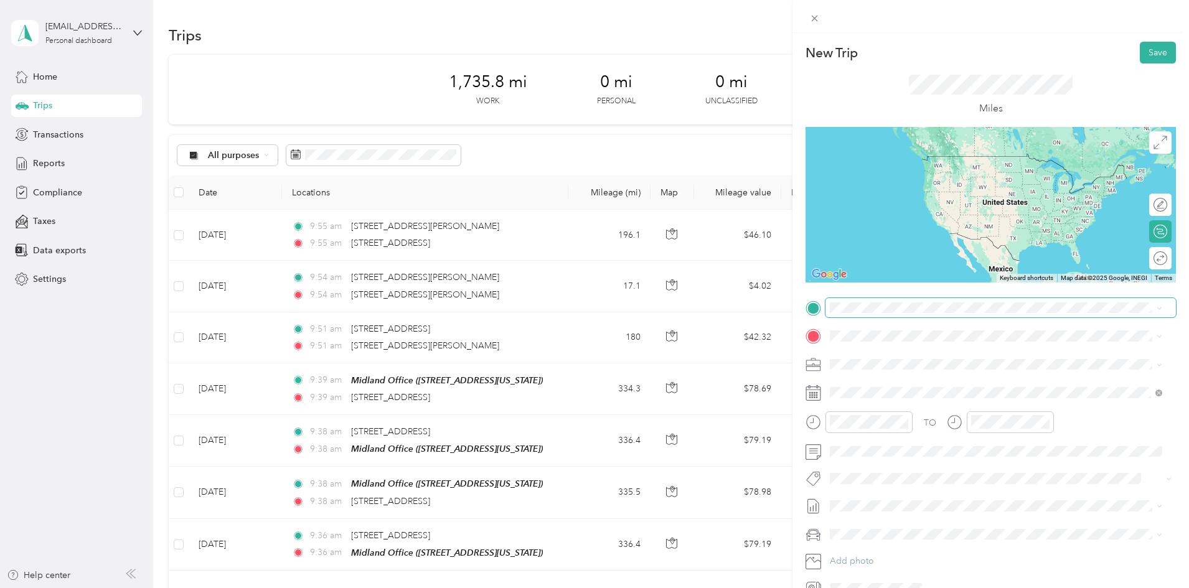
click at [892, 314] on span at bounding box center [1001, 308] width 351 height 20
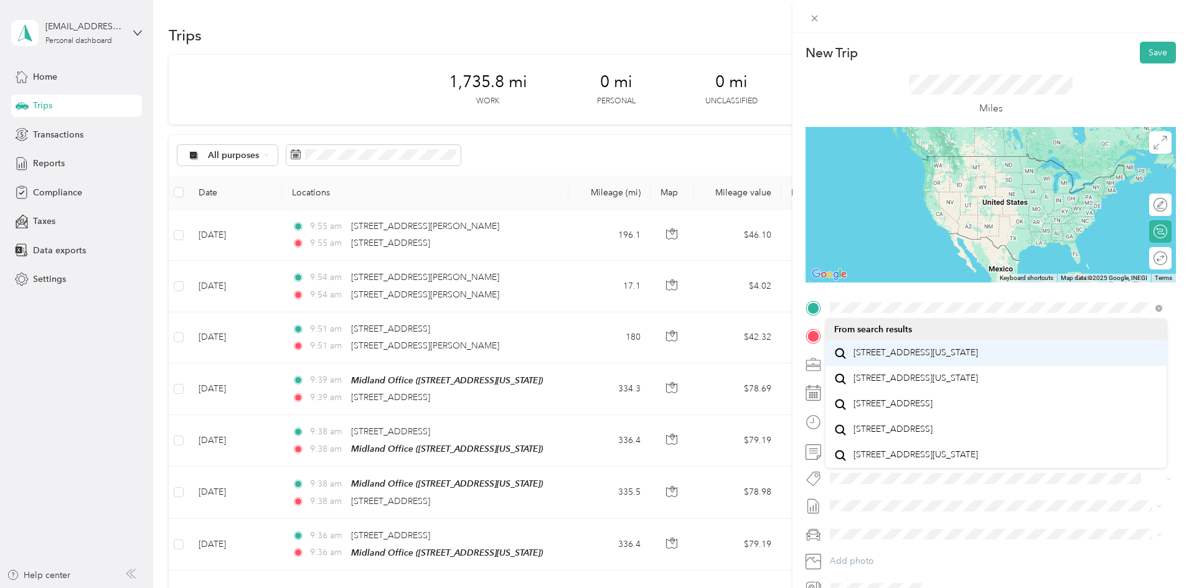
click at [915, 356] on span "[STREET_ADDRESS][US_STATE]" at bounding box center [916, 352] width 125 height 11
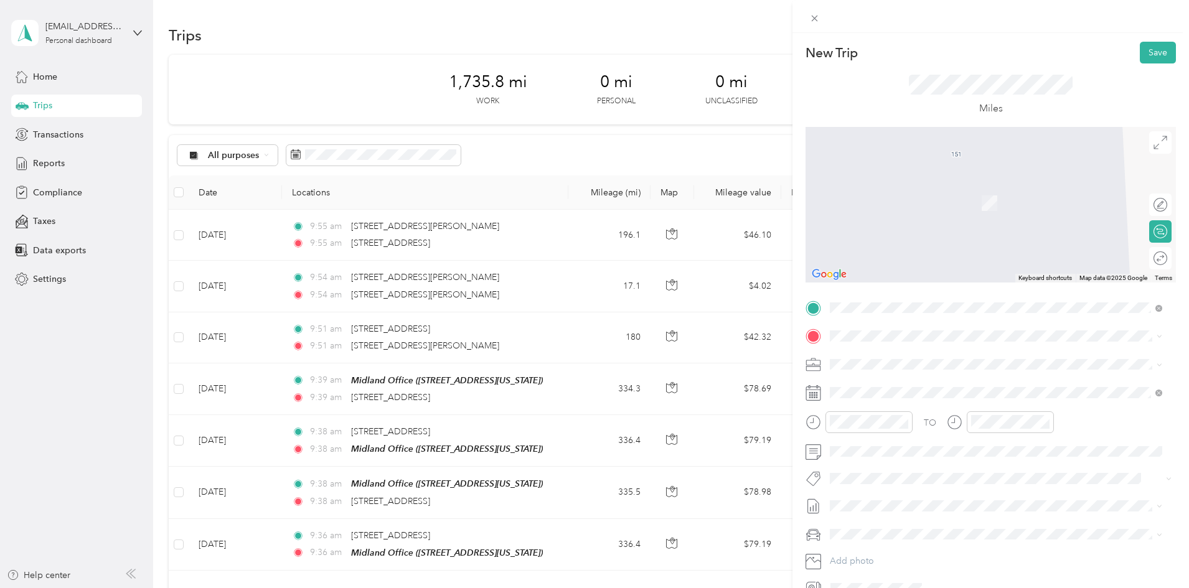
click at [924, 446] on span "[STREET_ADDRESS][US_STATE]" at bounding box center [916, 446] width 125 height 11
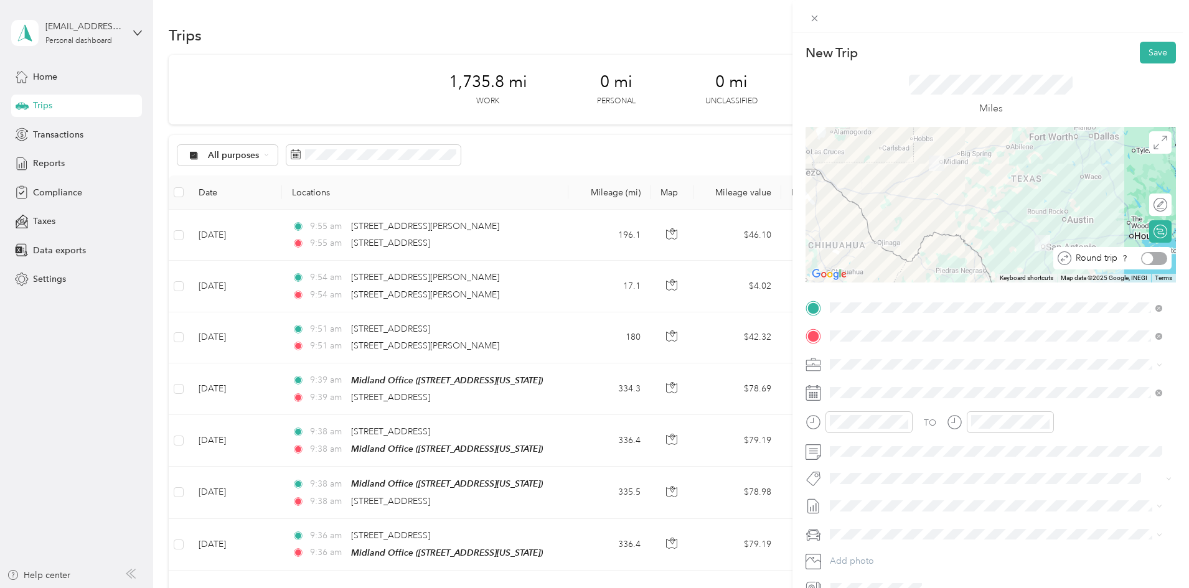
click at [1145, 260] on div at bounding box center [1154, 258] width 26 height 13
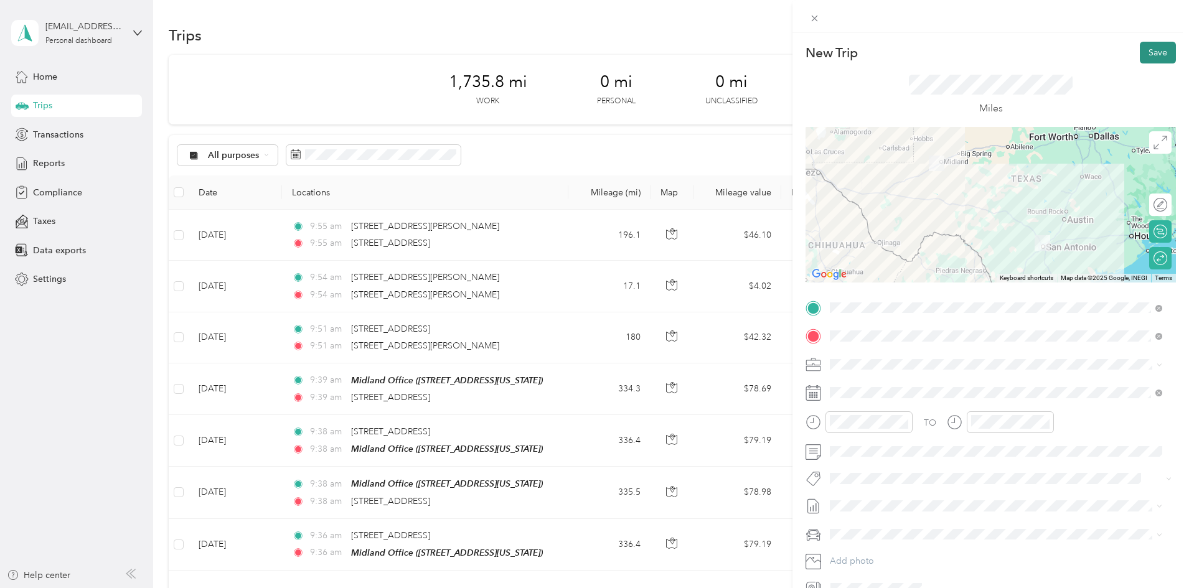
click at [1146, 55] on button "Save" at bounding box center [1158, 53] width 36 height 22
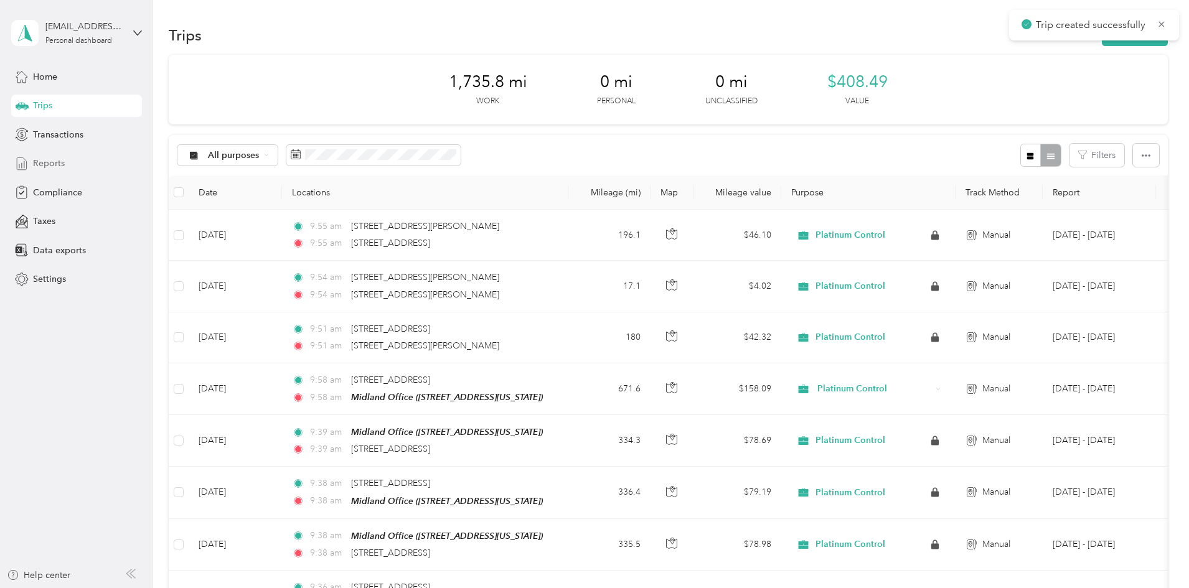
click at [68, 169] on div "Reports" at bounding box center [76, 164] width 131 height 22
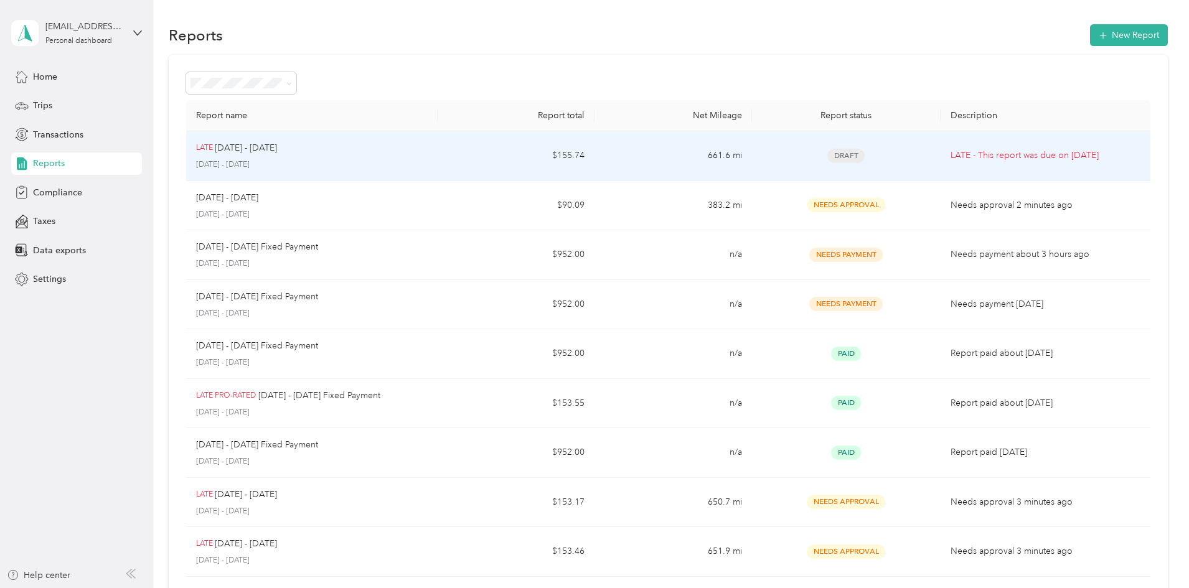
click at [842, 151] on div "Draft" at bounding box center [846, 156] width 169 height 14
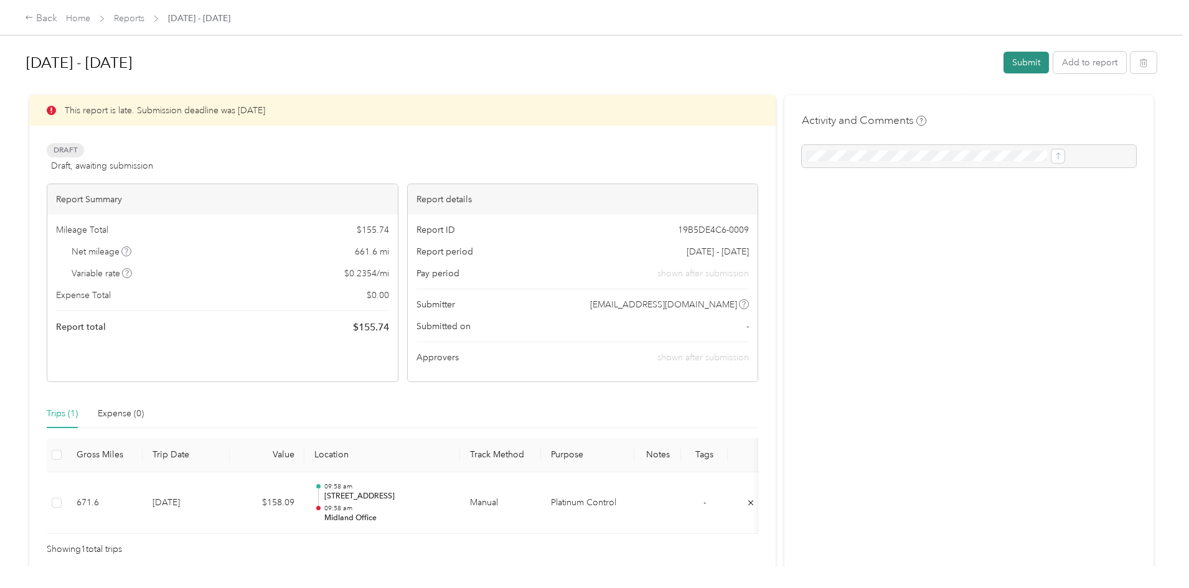
click at [1004, 63] on button "Submit" at bounding box center [1026, 63] width 45 height 22
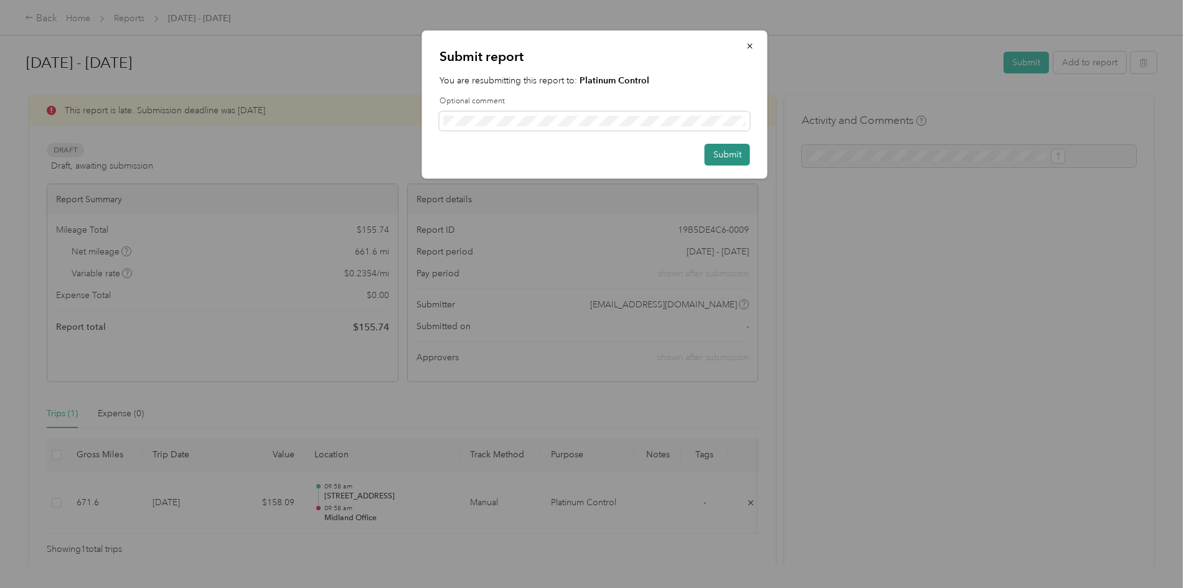
click at [723, 157] on button "Submit" at bounding box center [727, 155] width 45 height 22
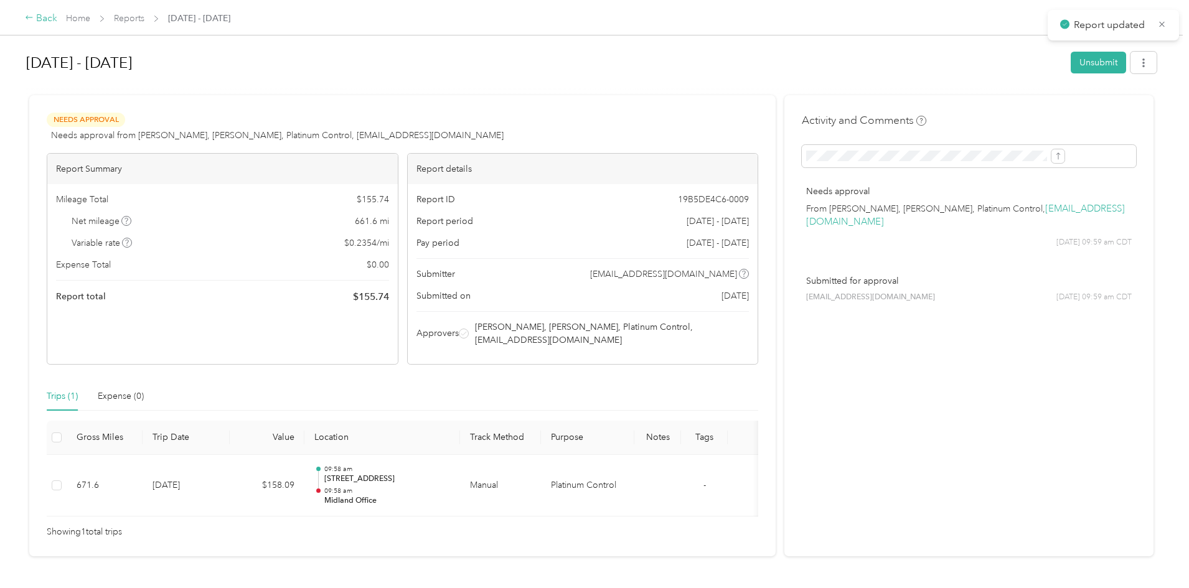
click at [57, 17] on div "Back" at bounding box center [41, 18] width 32 height 15
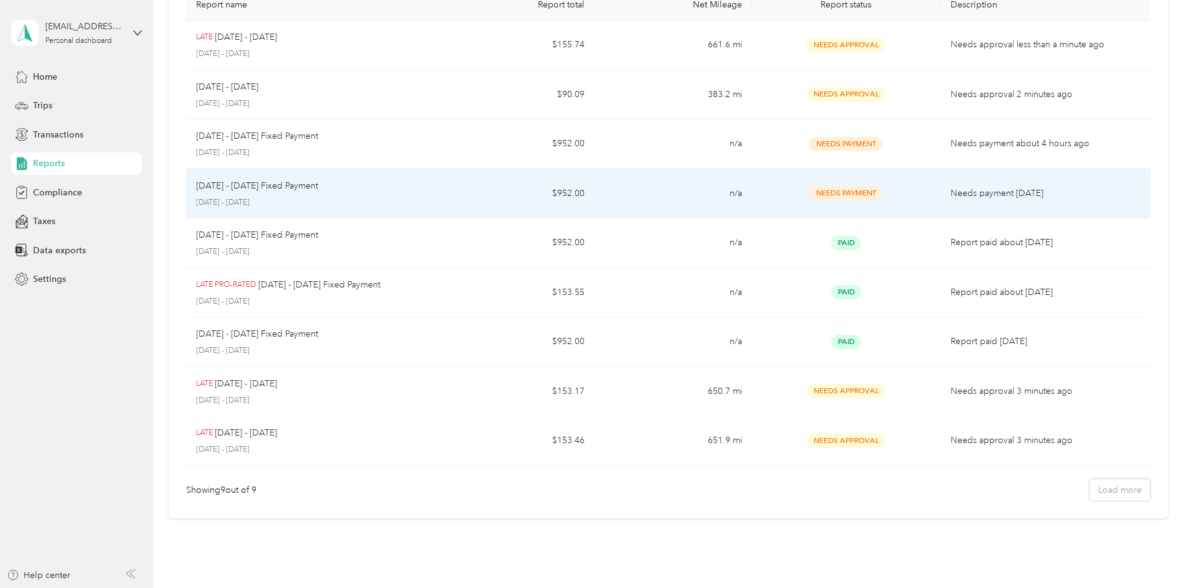
scroll to position [125, 0]
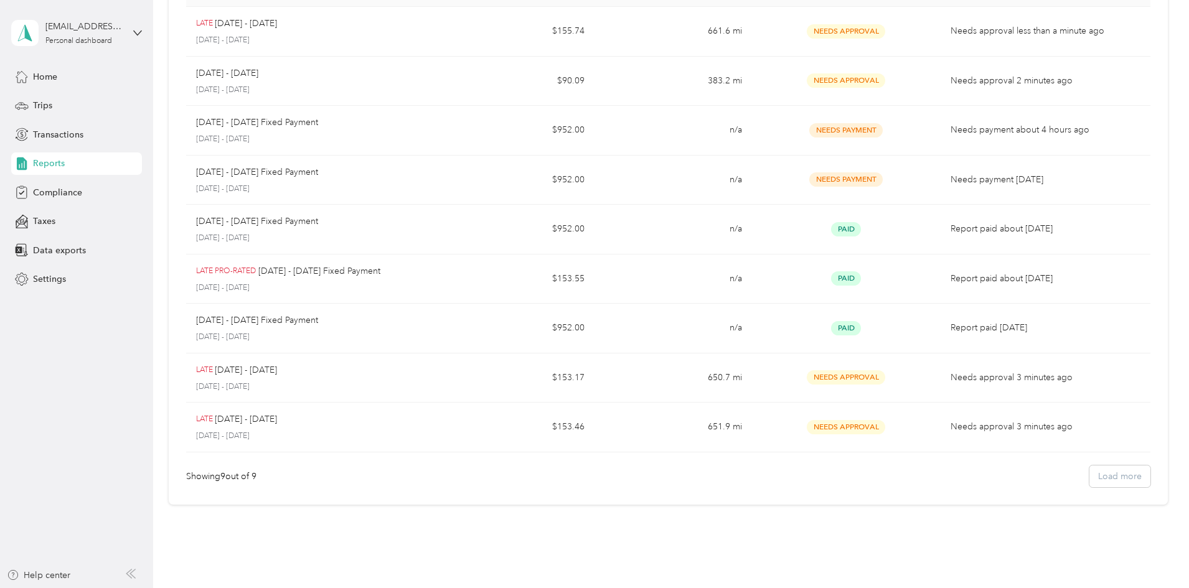
click at [1027, 476] on div "Showing 9 out of 9 Load more" at bounding box center [668, 477] width 964 height 22
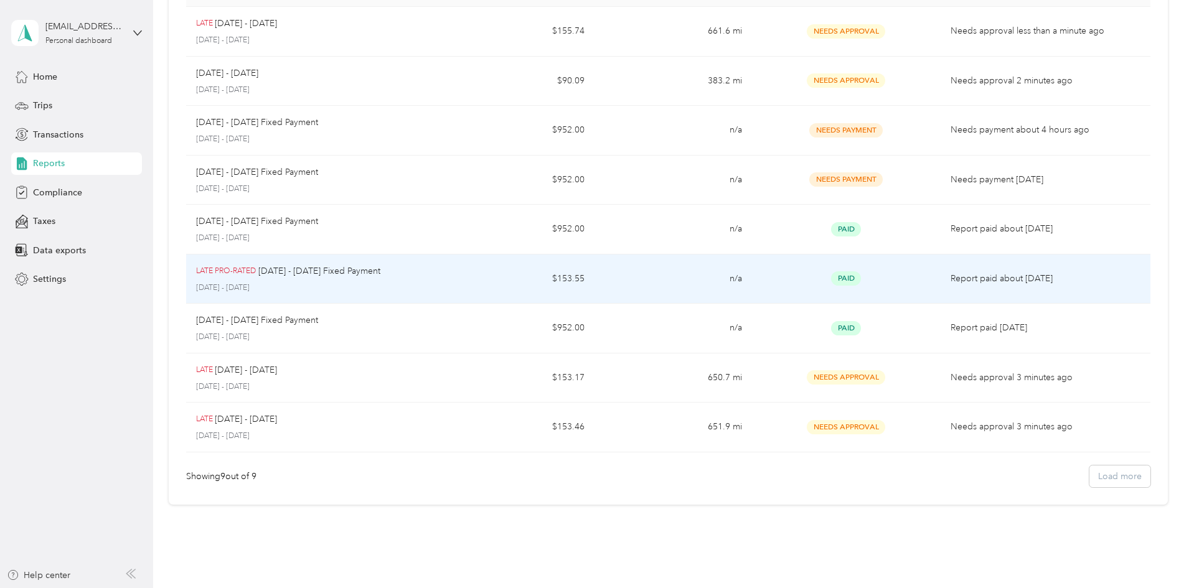
scroll to position [0, 0]
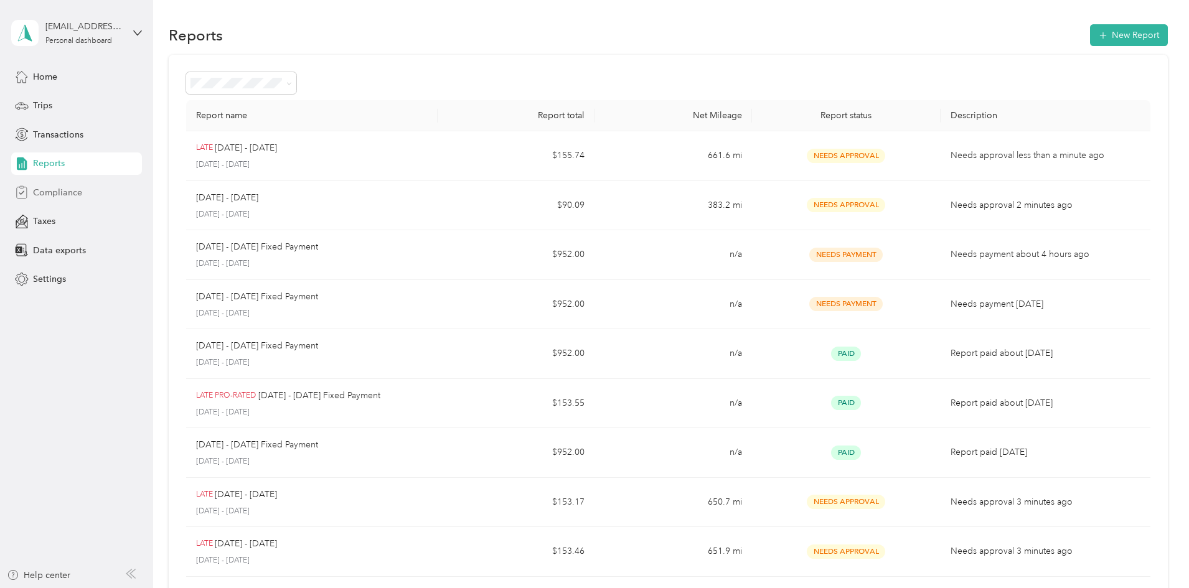
click at [83, 191] on div "Compliance" at bounding box center [76, 192] width 131 height 22
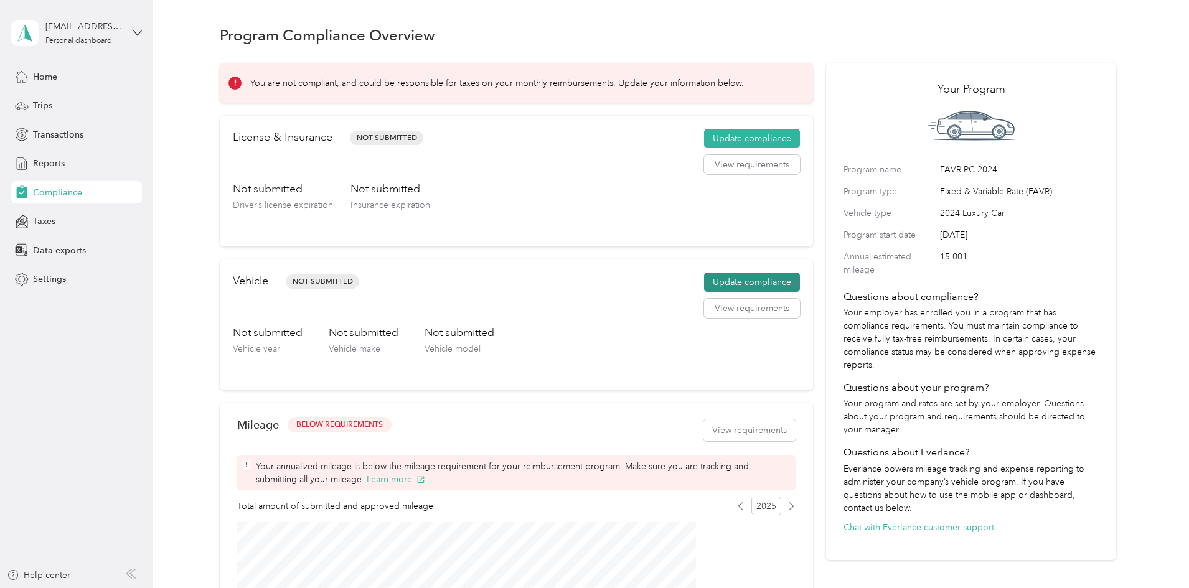
click at [720, 293] on button "Update compliance" at bounding box center [752, 283] width 96 height 20
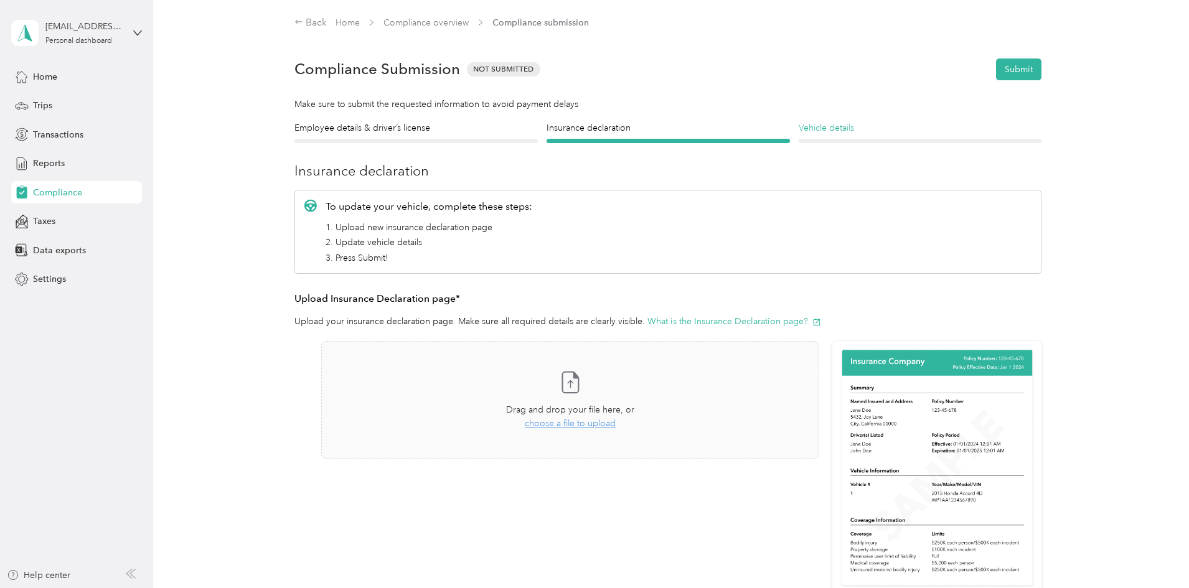
click at [817, 125] on h4 "Vehicle details" at bounding box center [920, 127] width 243 height 13
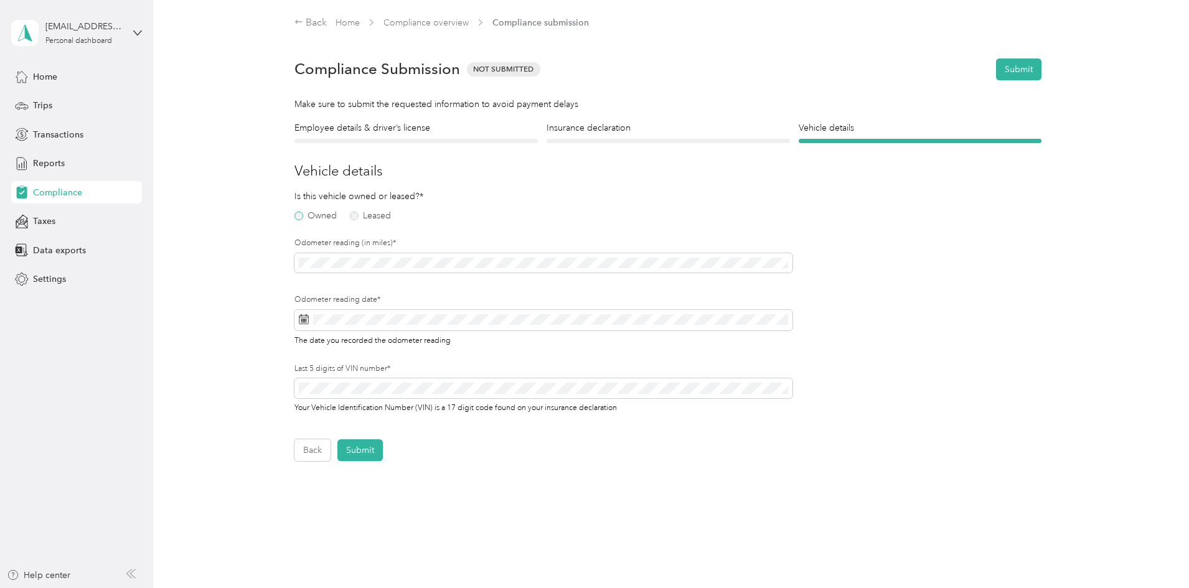
click at [313, 212] on label "Owned" at bounding box center [315, 216] width 42 height 9
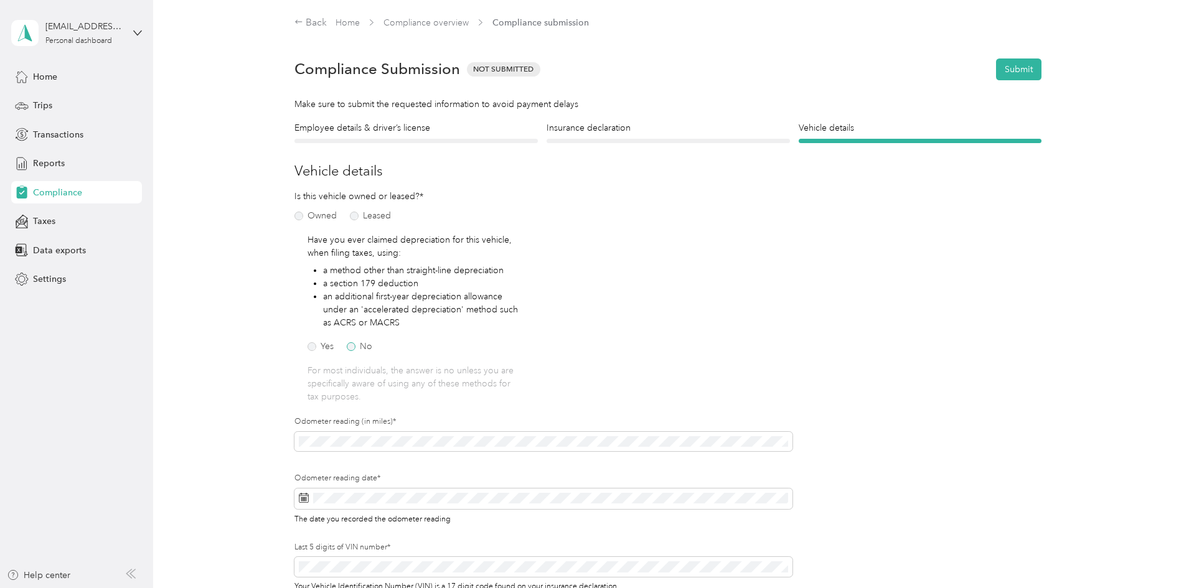
click at [352, 347] on label "No" at bounding box center [360, 346] width 26 height 9
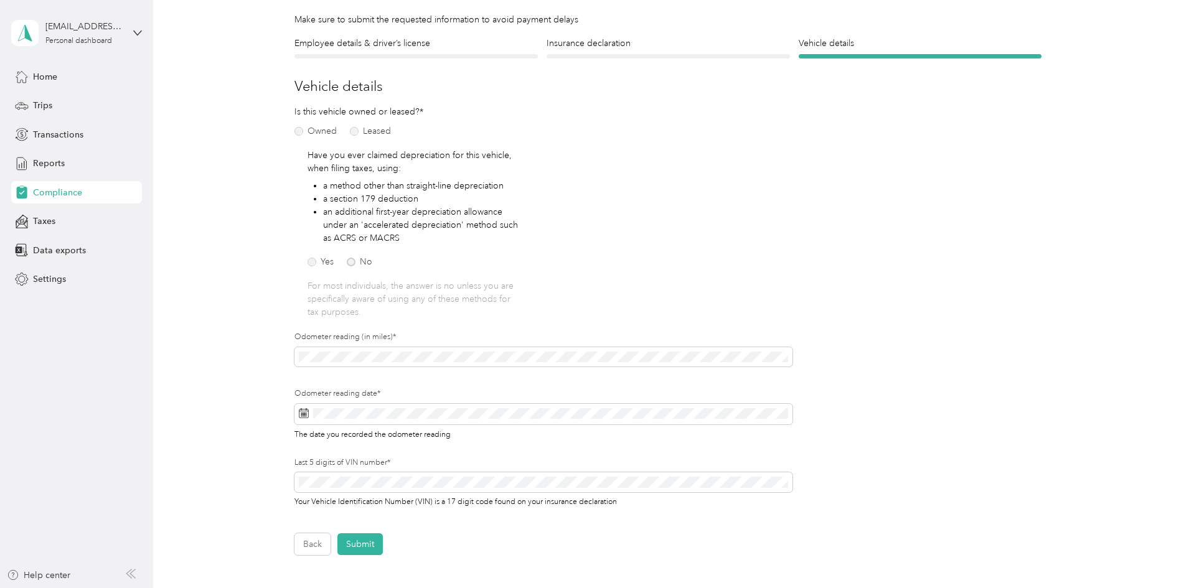
scroll to position [125, 0]
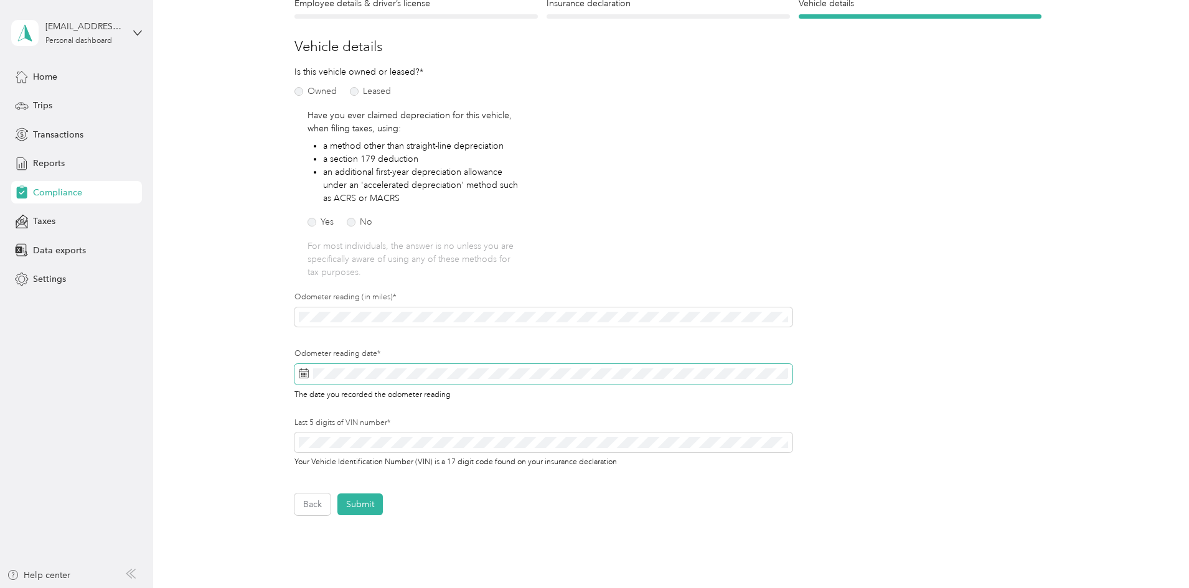
click at [305, 377] on icon at bounding box center [304, 374] width 10 height 10
click at [337, 382] on span at bounding box center [543, 374] width 498 height 21
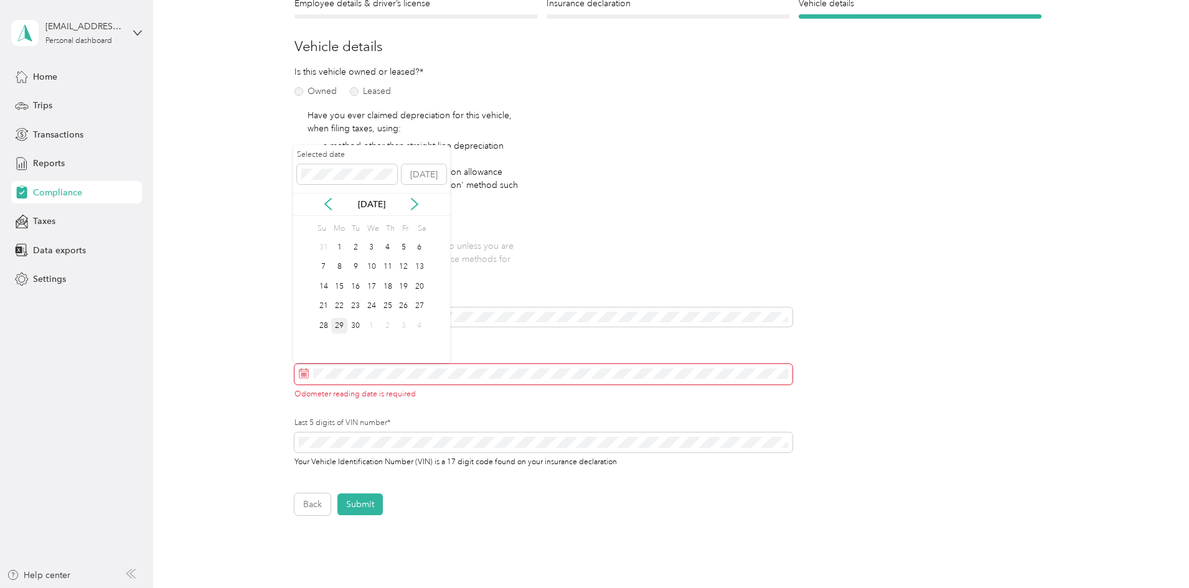
click at [341, 327] on div "29" at bounding box center [339, 326] width 16 height 16
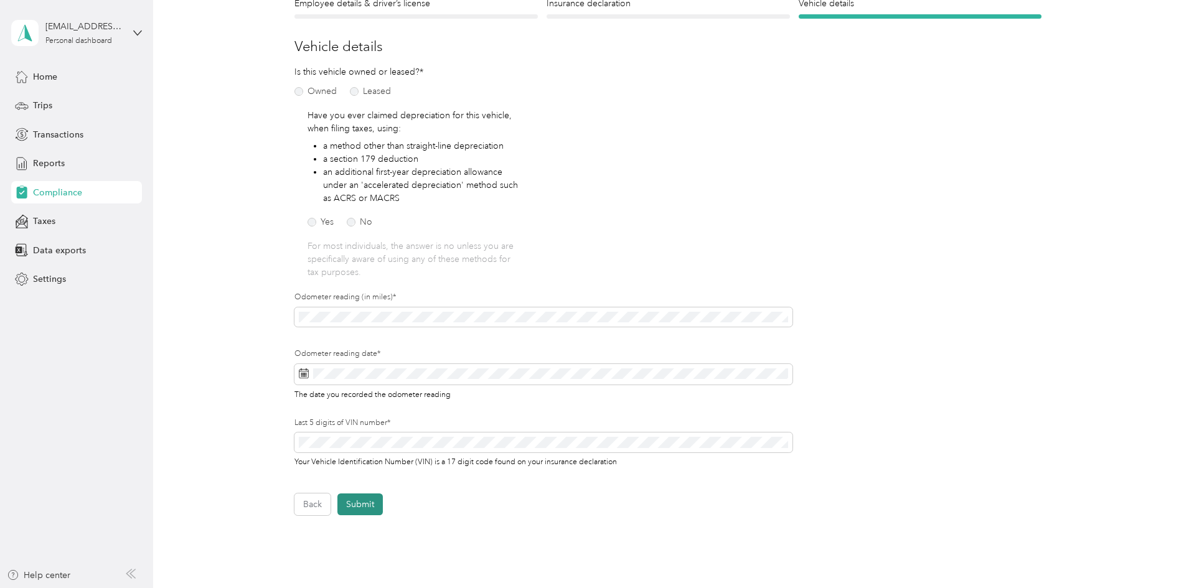
click at [374, 504] on button "Submit" at bounding box center [359, 505] width 45 height 22
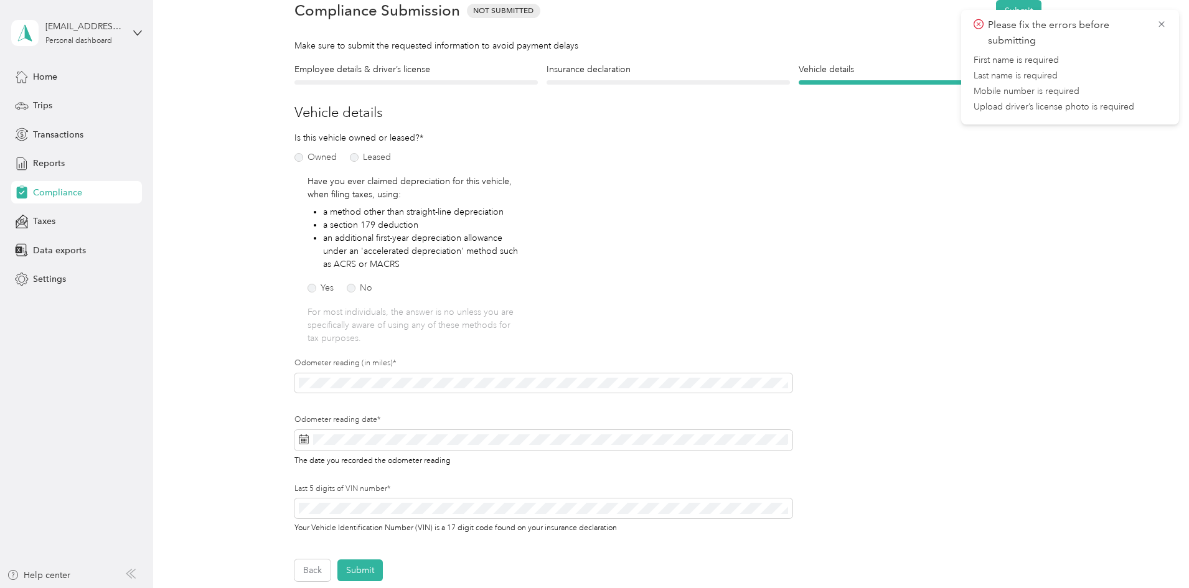
scroll to position [0, 0]
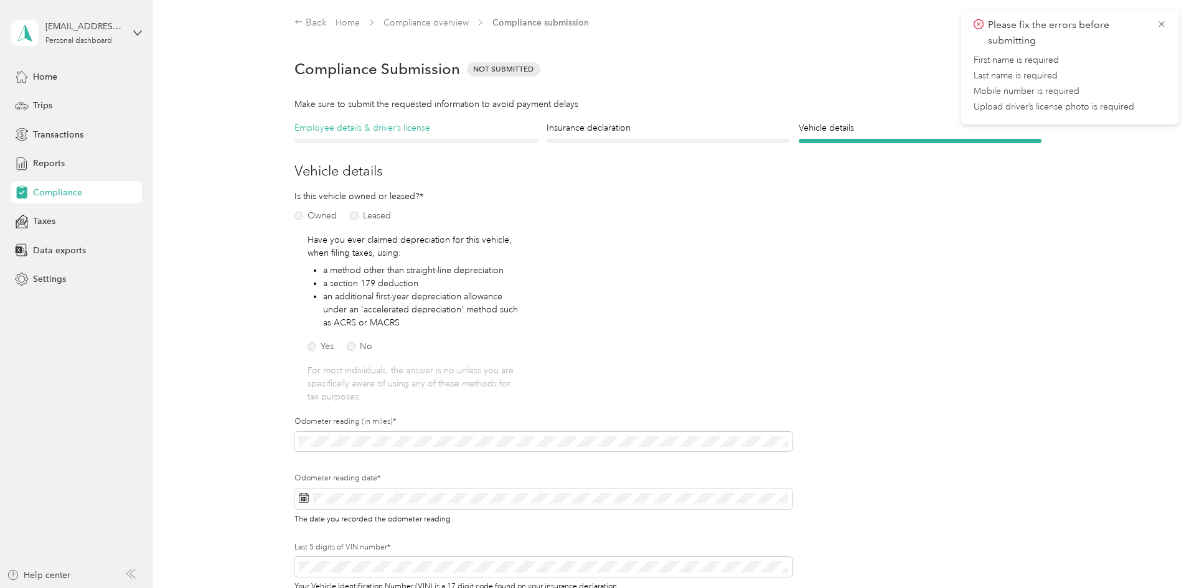
click at [421, 125] on h4 "Employee details & driver’s license" at bounding box center [415, 127] width 243 height 13
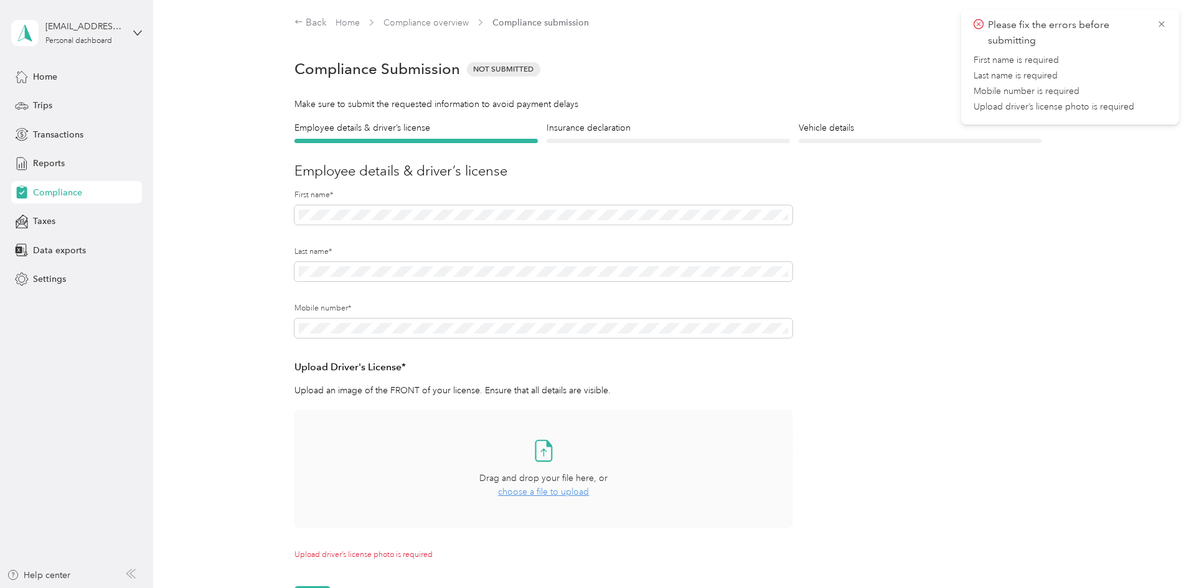
click at [535, 491] on span "choose a file to upload" at bounding box center [543, 492] width 91 height 11
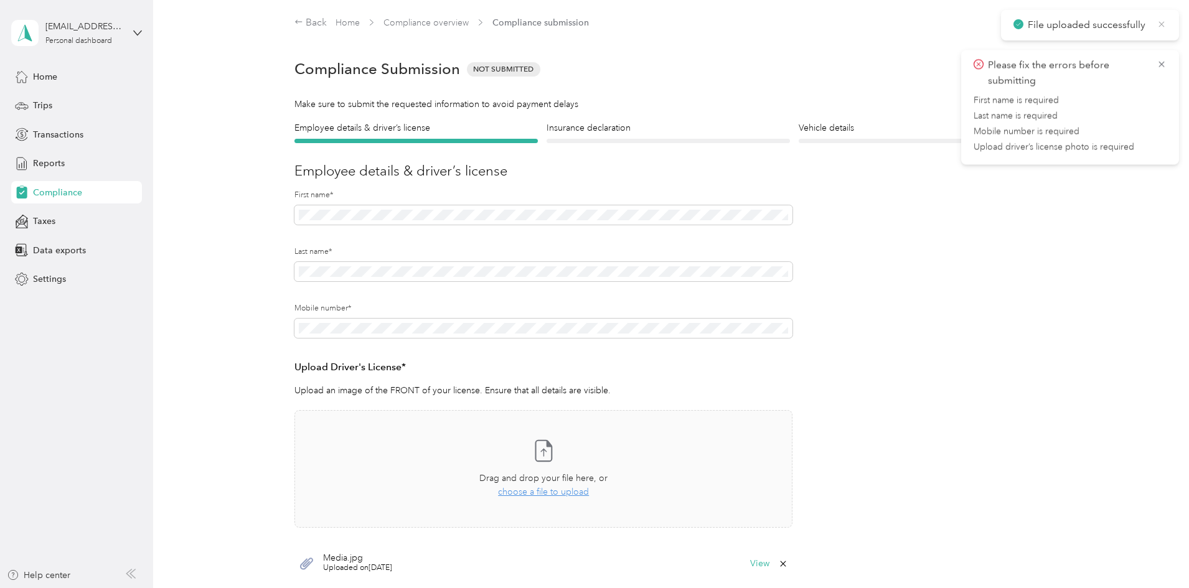
click at [1162, 22] on icon at bounding box center [1162, 24] width 10 height 11
click at [1164, 23] on icon at bounding box center [1162, 24] width 10 height 11
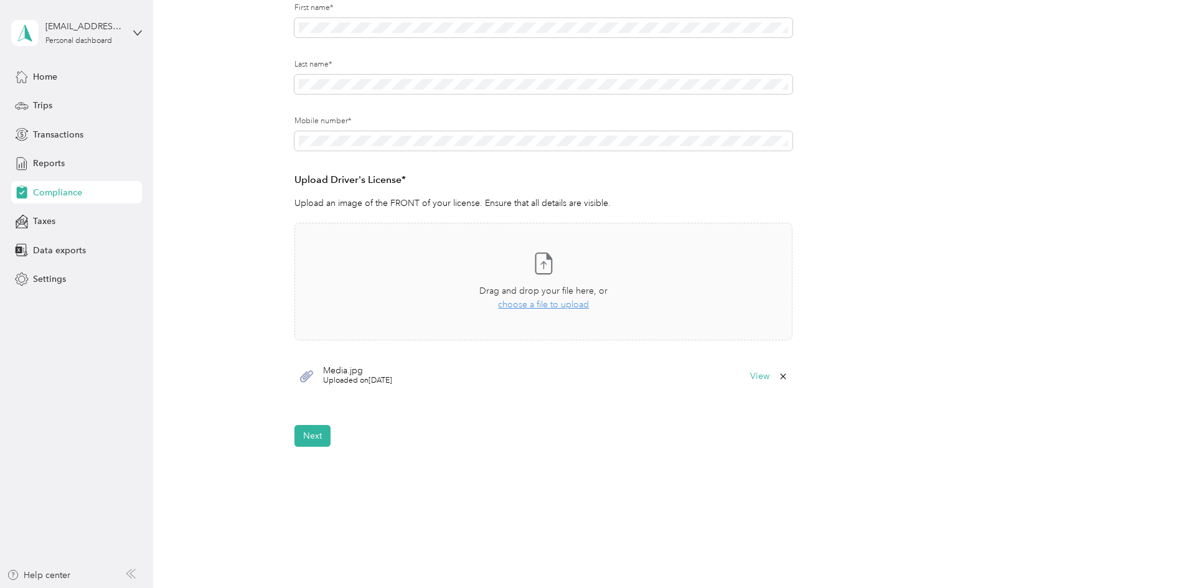
scroll to position [227, 0]
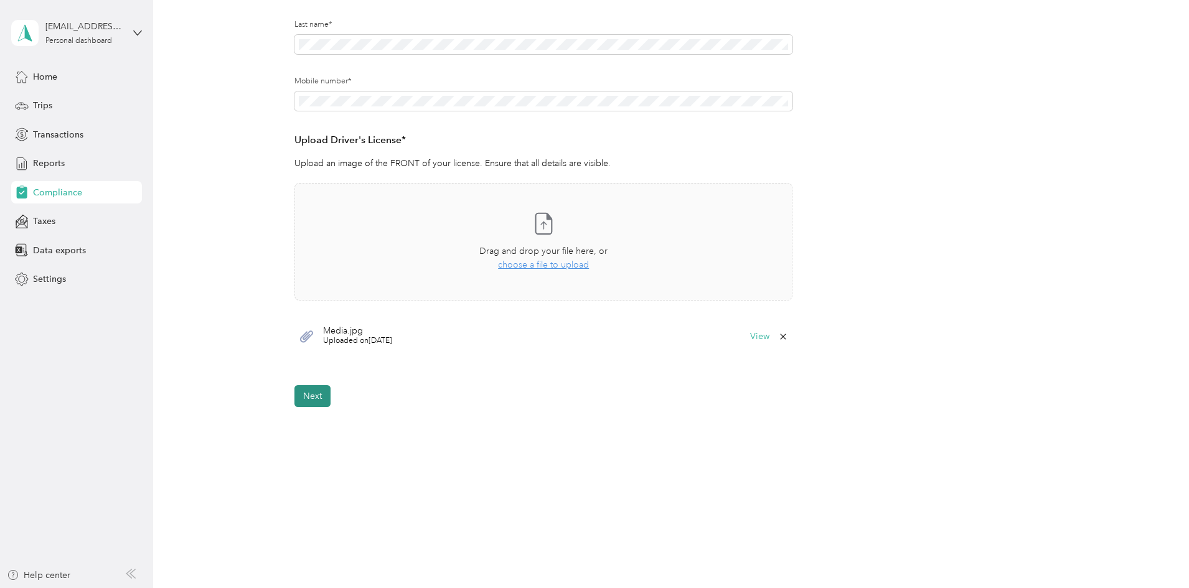
click at [308, 397] on button "Next" at bounding box center [312, 396] width 36 height 22
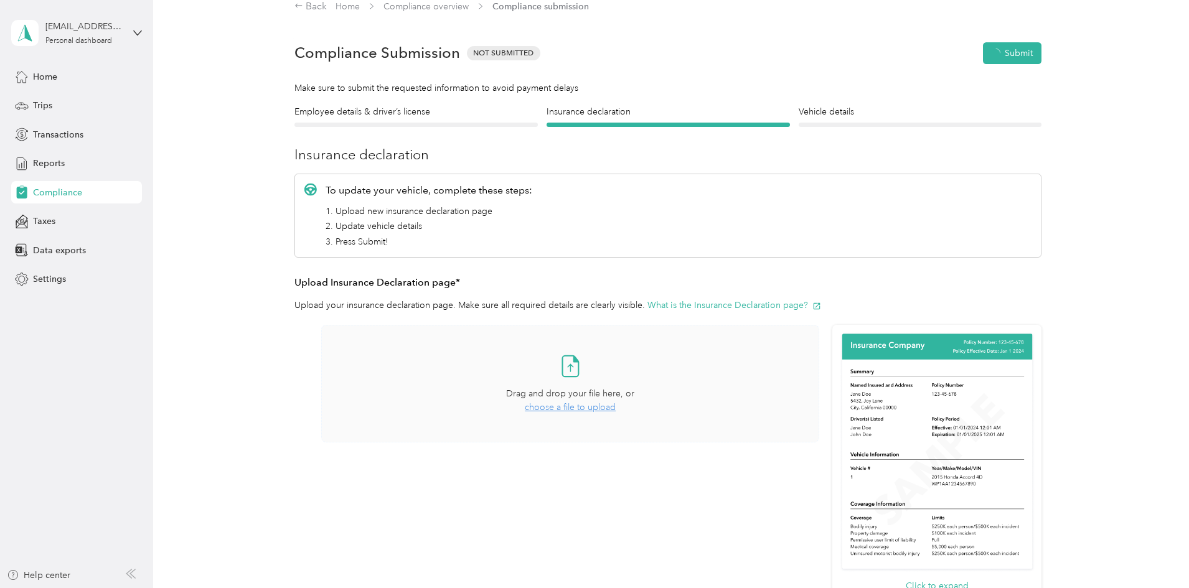
scroll to position [16, 0]
click at [824, 113] on h4 "Vehicle details" at bounding box center [920, 112] width 243 height 13
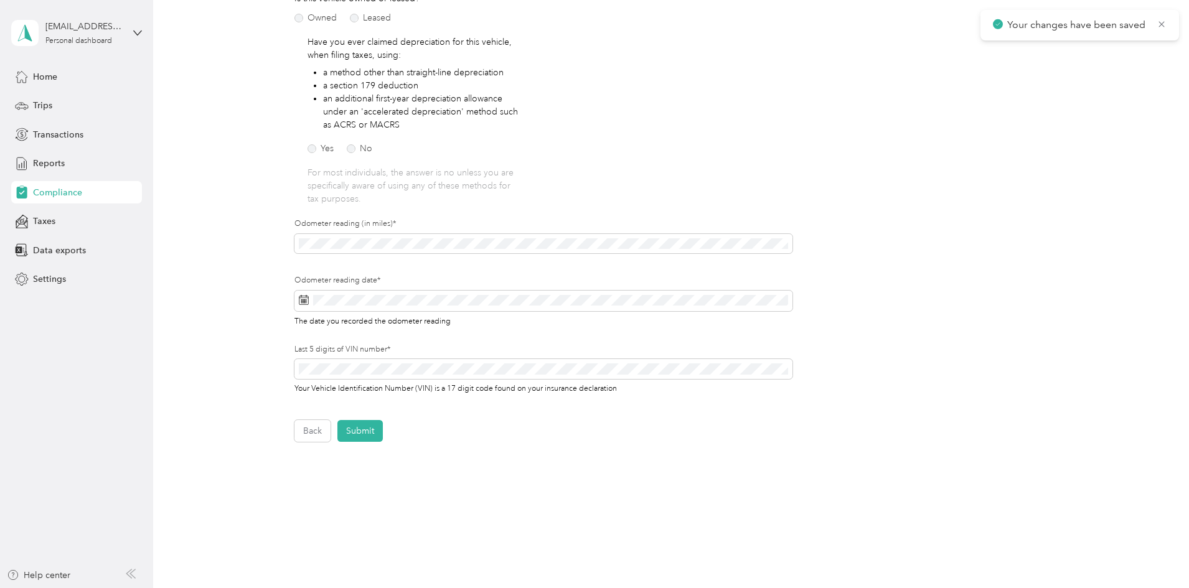
scroll to position [233, 0]
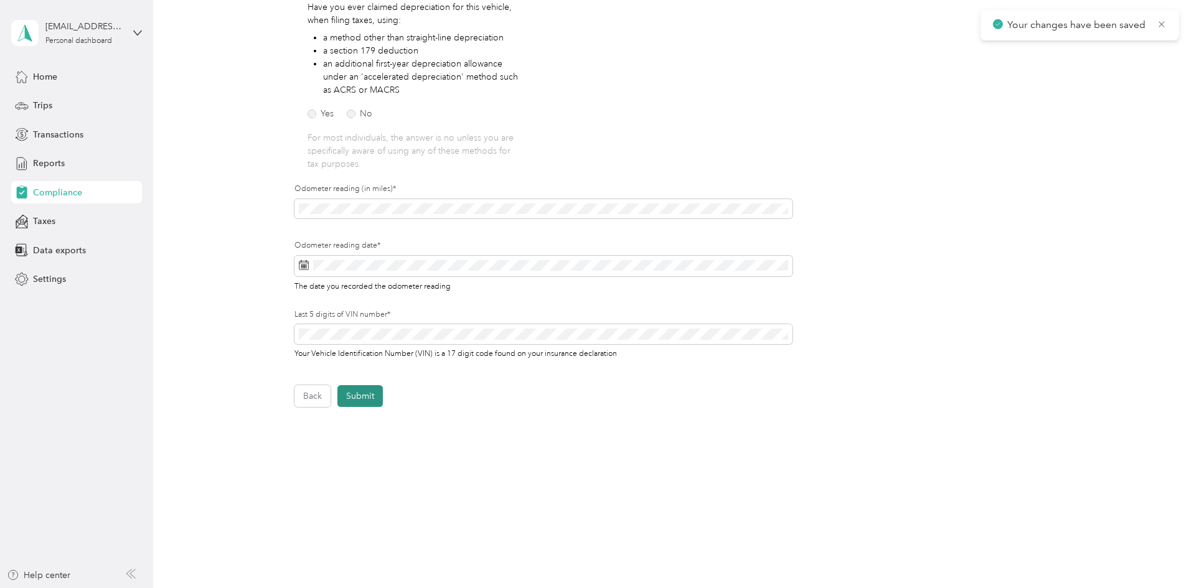
click at [356, 398] on button "Submit" at bounding box center [359, 396] width 45 height 22
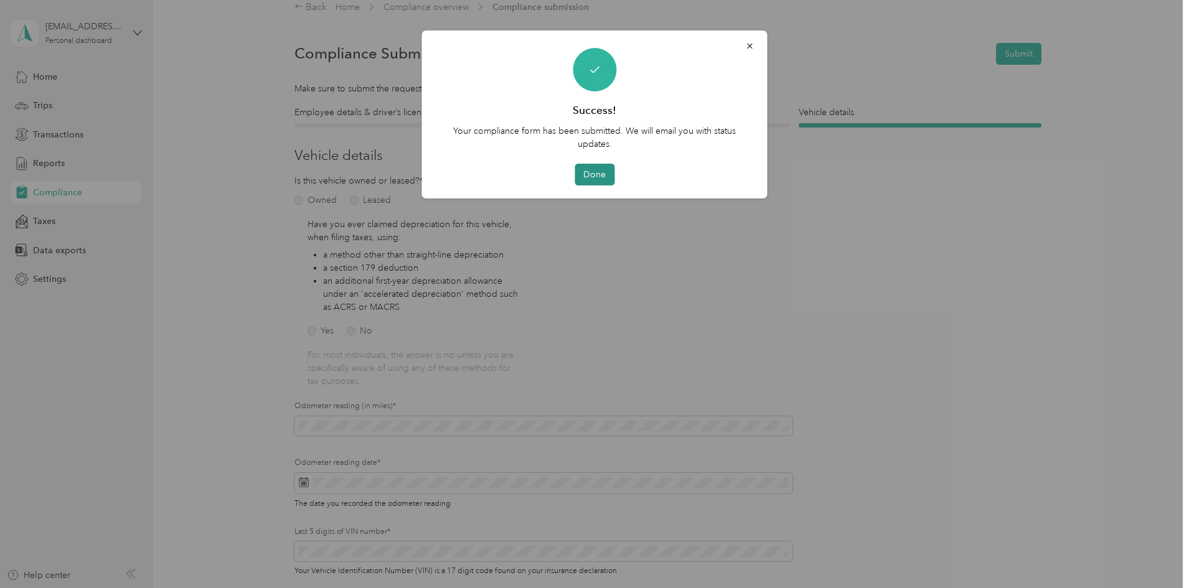
click at [601, 176] on button "Done" at bounding box center [595, 175] width 40 height 22
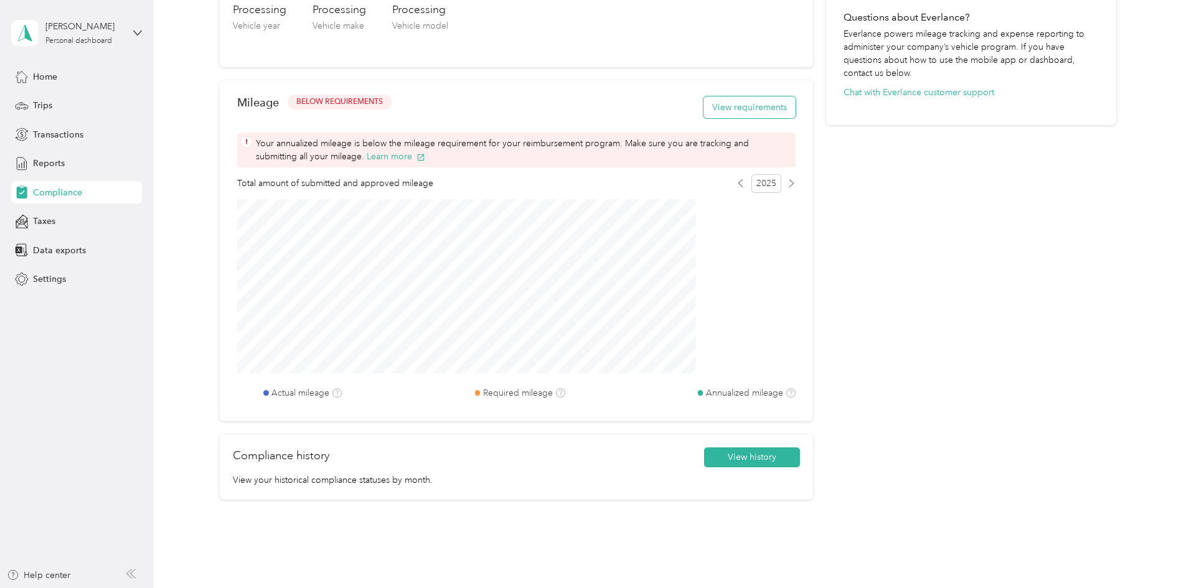
scroll to position [451, 0]
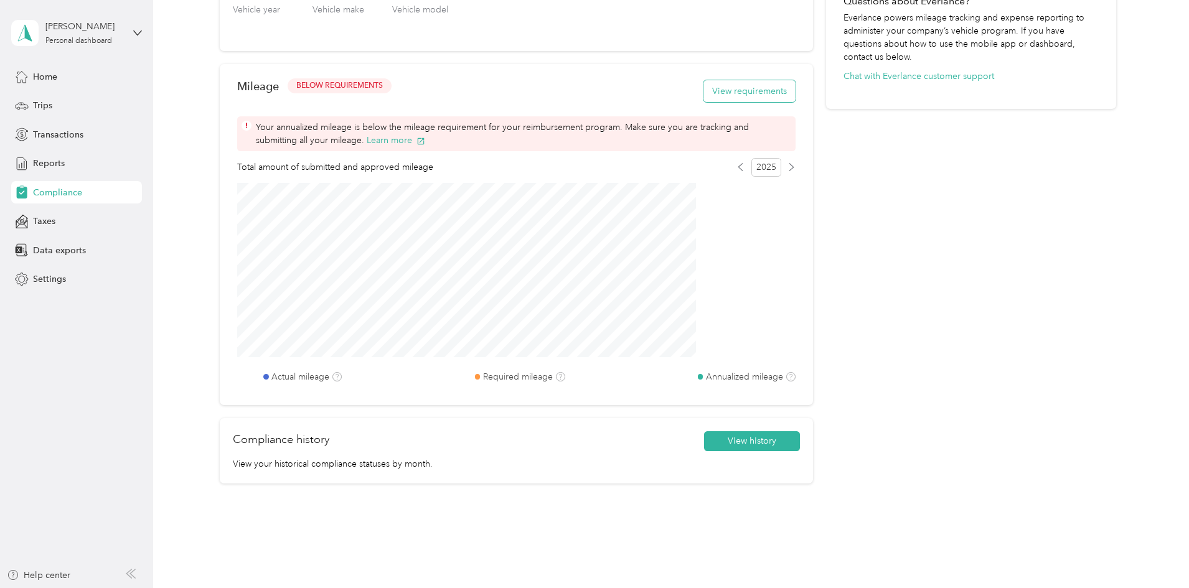
click at [713, 97] on button "View requirements" at bounding box center [749, 91] width 92 height 22
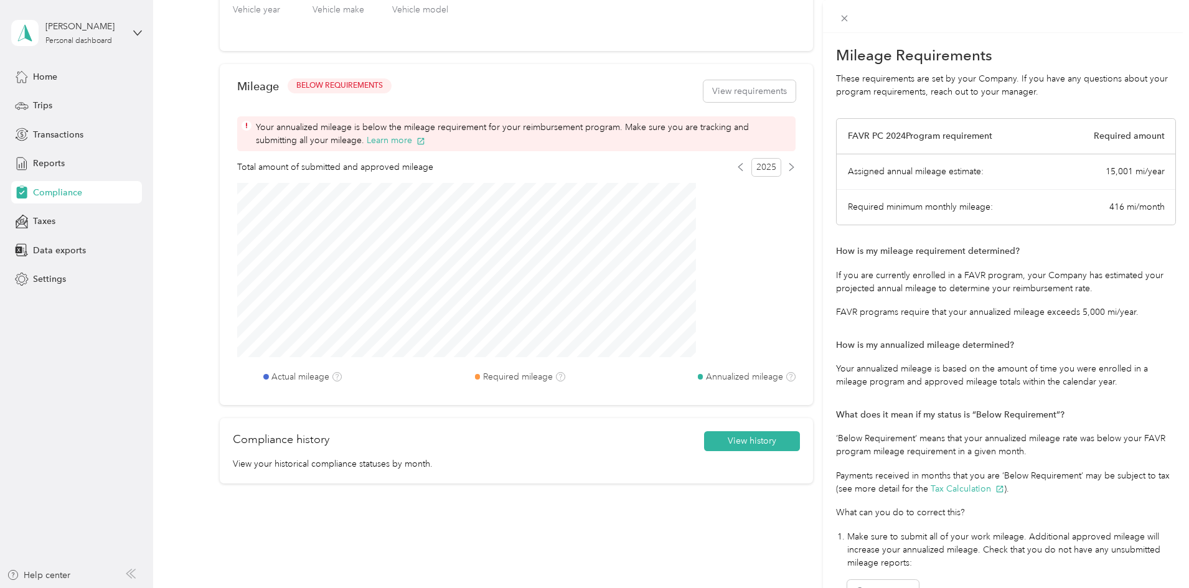
click at [657, 489] on div "Mileage Requirements These requirements are set by your Company. If you have an…" at bounding box center [594, 294] width 1189 height 588
